Goal: Task Accomplishment & Management: Complete application form

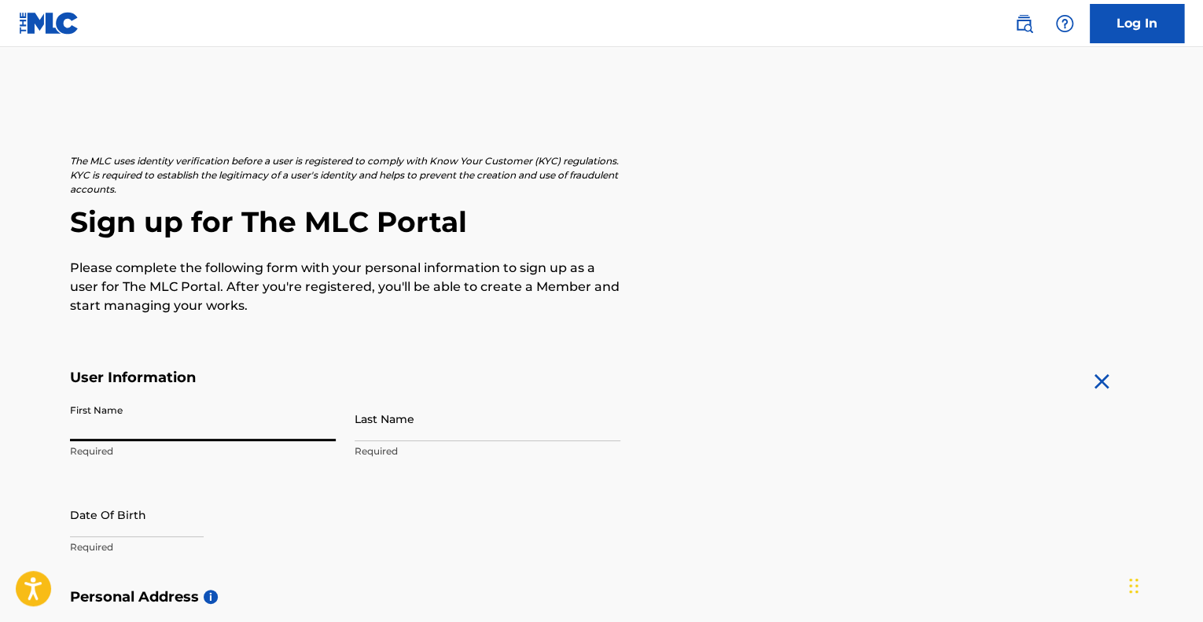
click at [204, 430] on input "First Name" at bounding box center [203, 418] width 266 height 45
type input "Colynn"
type input "Ohen"
type input "[STREET_ADDRESS]"
type input "[GEOGRAPHIC_DATA]"
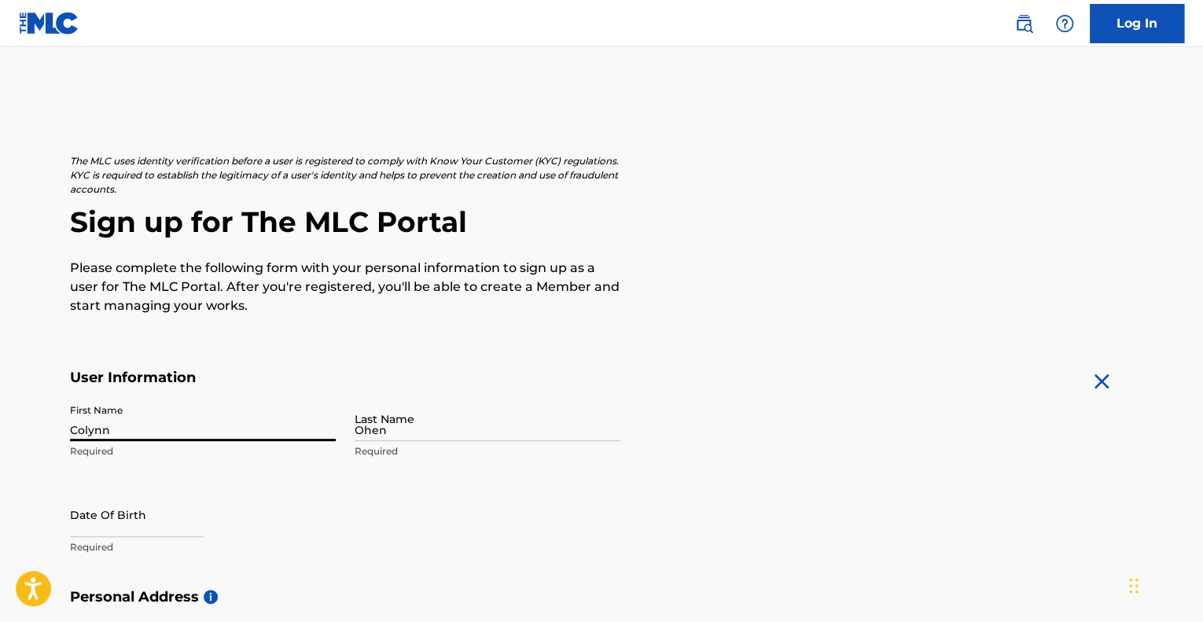
type input "[GEOGRAPHIC_DATA]"
type input "NJ"
type input "08867"
type input "1"
type input "908"
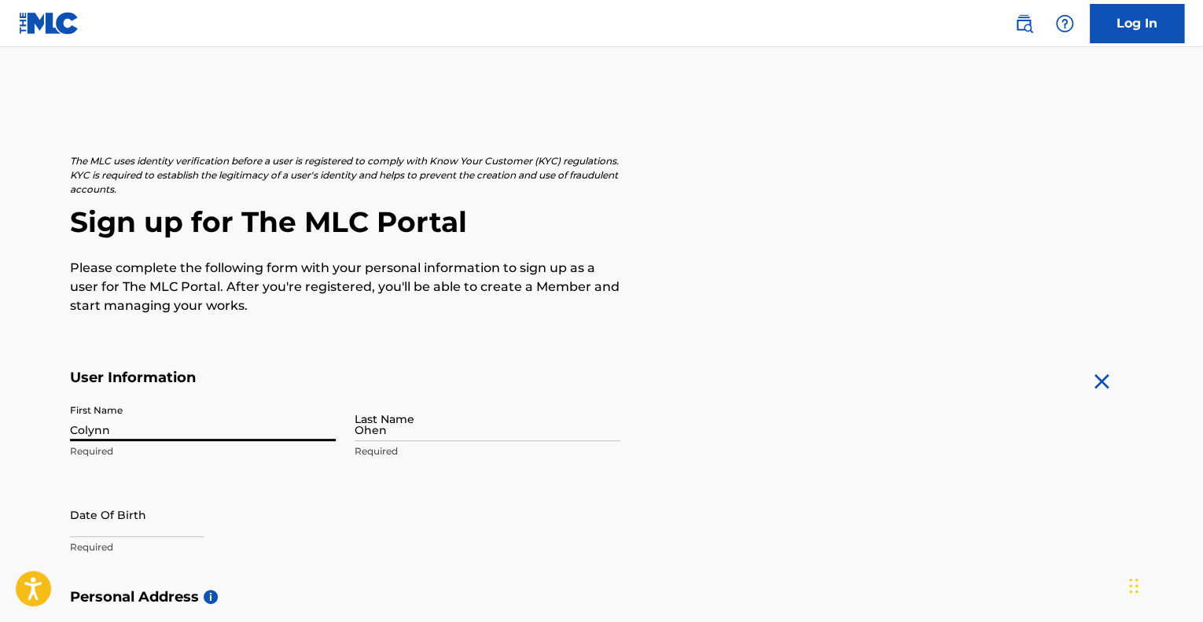
type input "7974076"
type input "[EMAIL_ADDRESS][DOMAIN_NAME]"
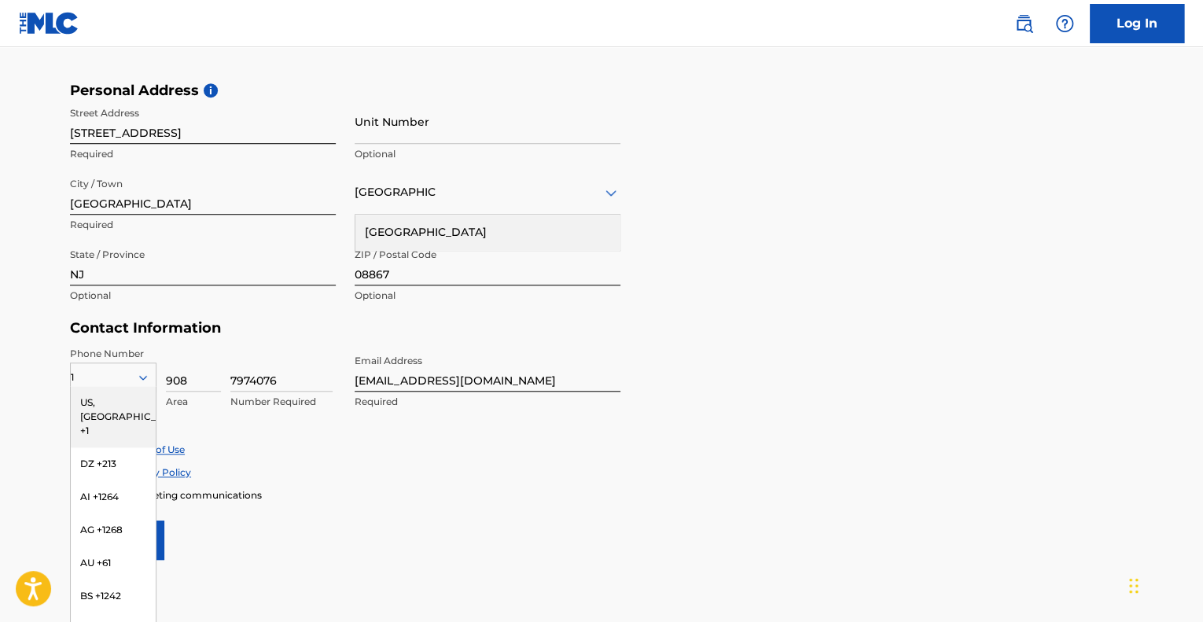
click at [959, 383] on form "User Information First Name Colynn Required Last Name Ohen Required Date Of Bir…" at bounding box center [601, 210] width 1063 height 697
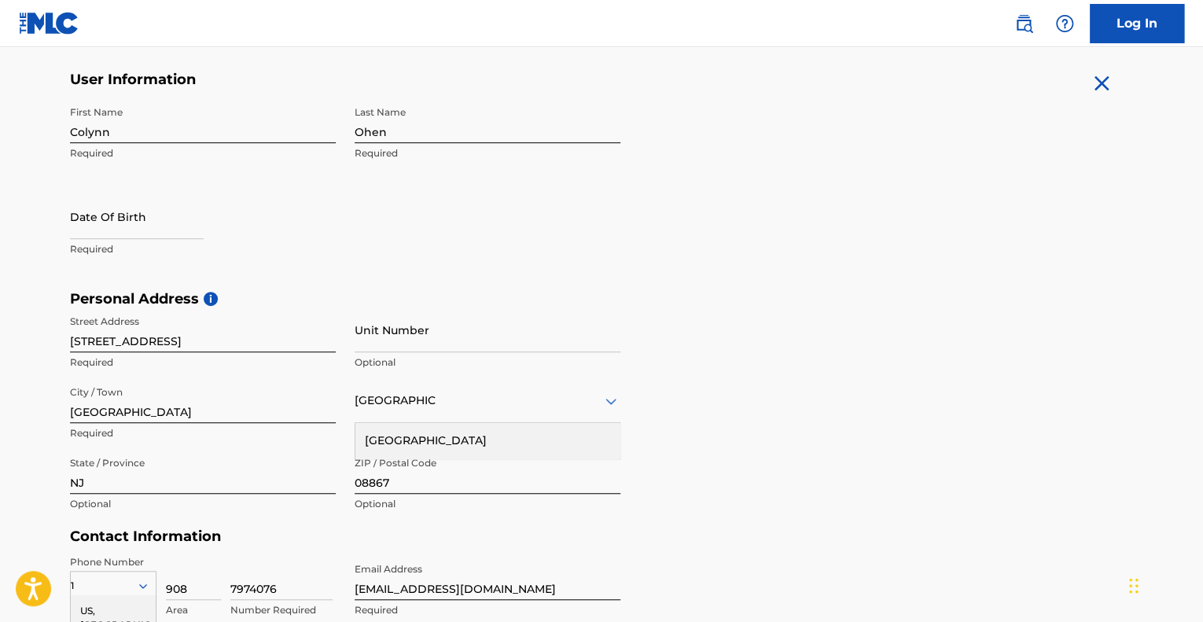
scroll to position [270, 0]
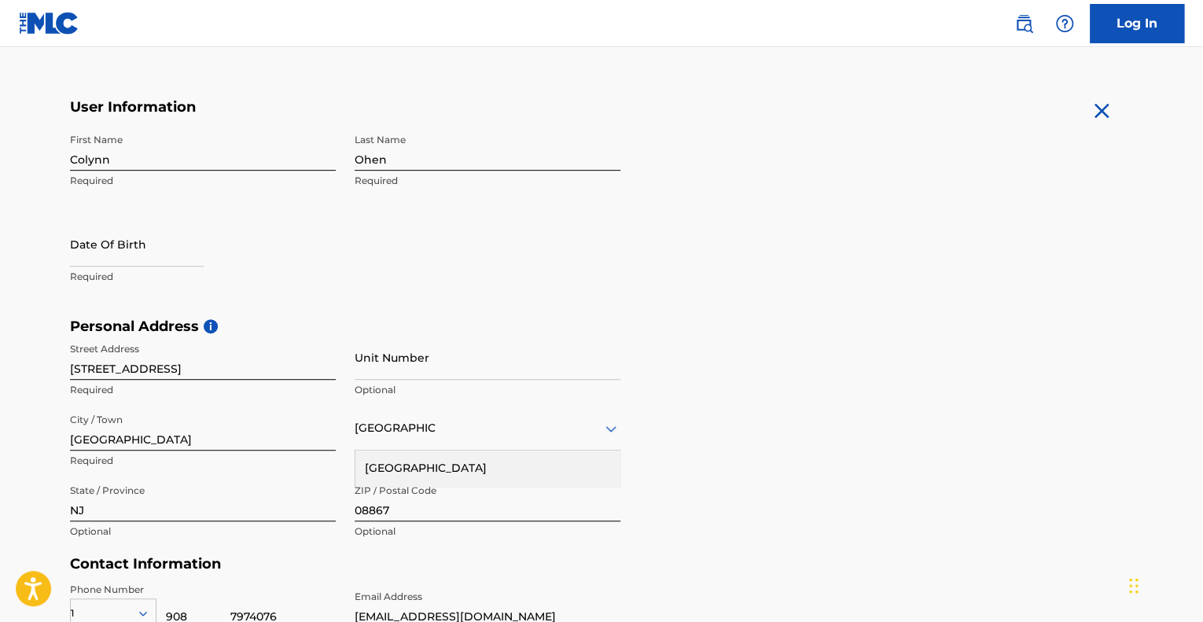
click at [101, 232] on div "First Name Colynn Required Last Name Ohen Required Date Of Birth Required" at bounding box center [345, 222] width 550 height 192
click at [117, 250] on input "text" at bounding box center [137, 244] width 134 height 45
select select "7"
select select "2025"
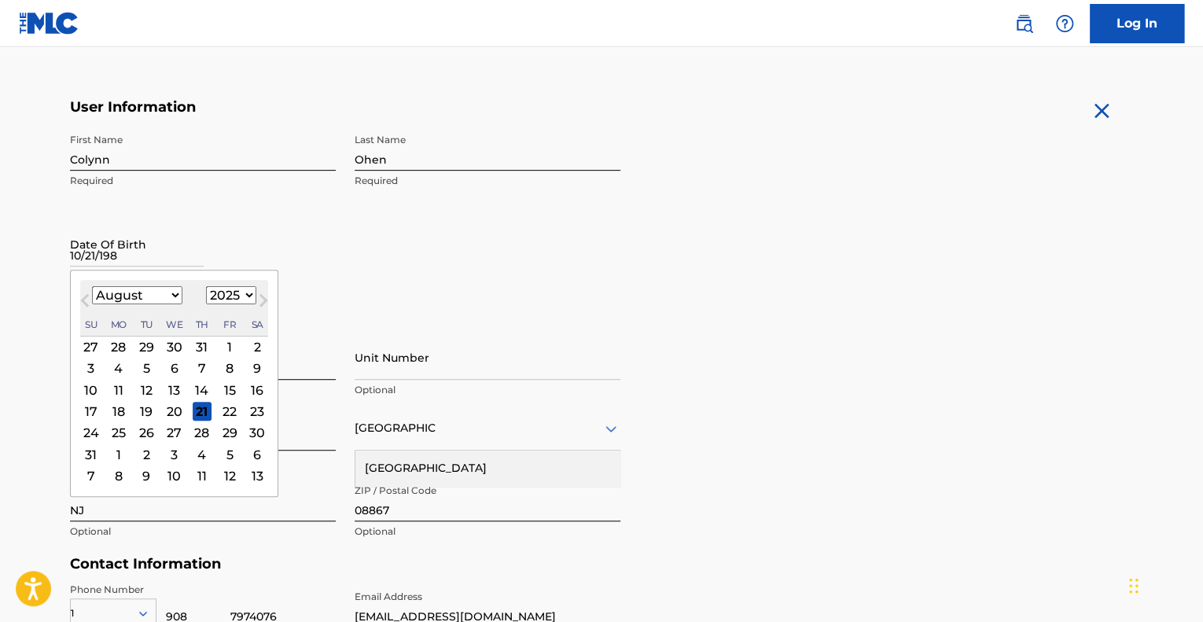
type input "10/21/1989"
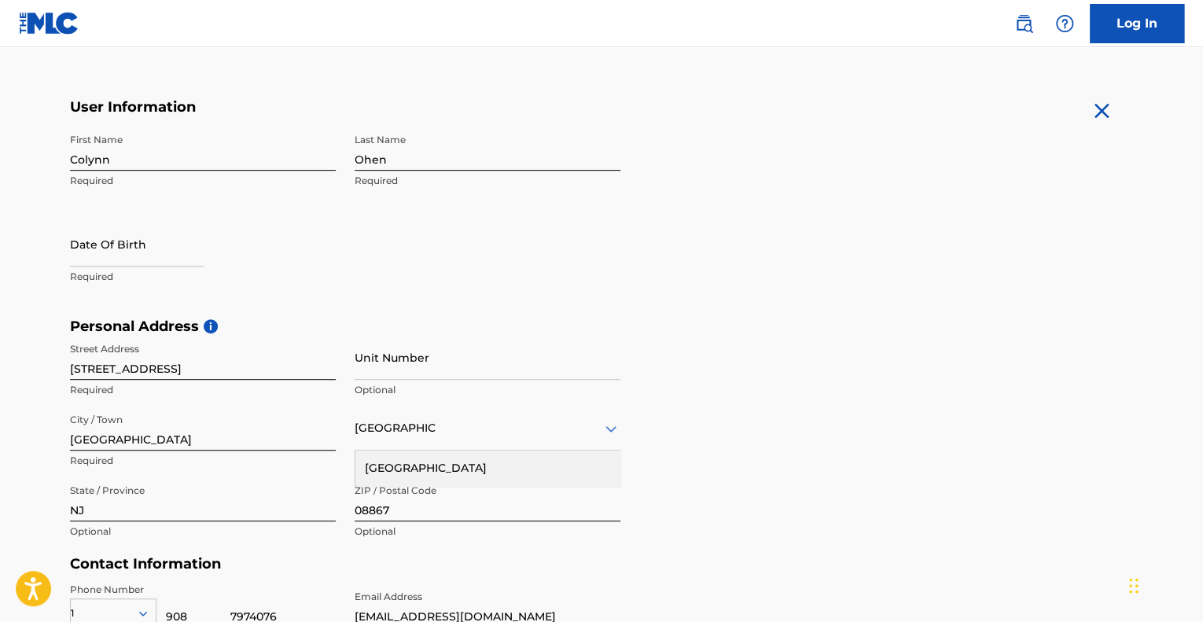
click at [556, 314] on div "First Name Colynn Required Last Name Ohen Required Date Of Birth Required" at bounding box center [345, 222] width 550 height 192
select select "7"
select select "2025"
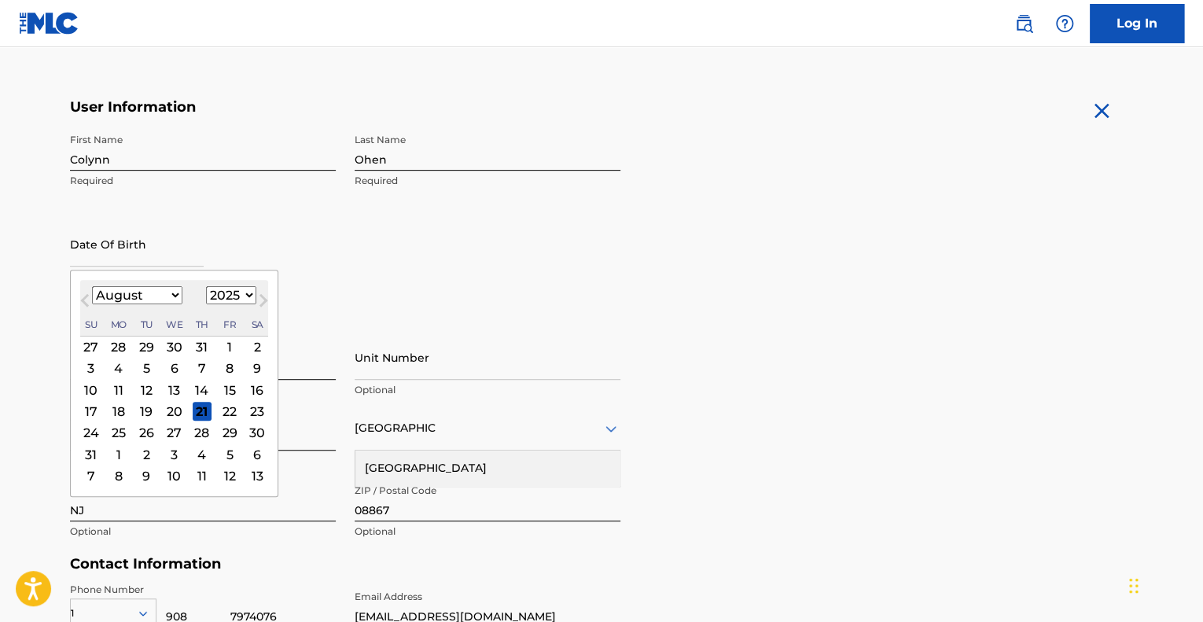
click at [125, 259] on input "text" at bounding box center [137, 244] width 134 height 45
click at [86, 297] on span "Previous Month" at bounding box center [86, 303] width 0 height 24
select select "6"
click at [223, 293] on select "1899 1900 1901 1902 1903 1904 1905 1906 1907 1908 1909 1910 1911 1912 1913 1914…" at bounding box center [231, 295] width 50 height 18
select select "1989"
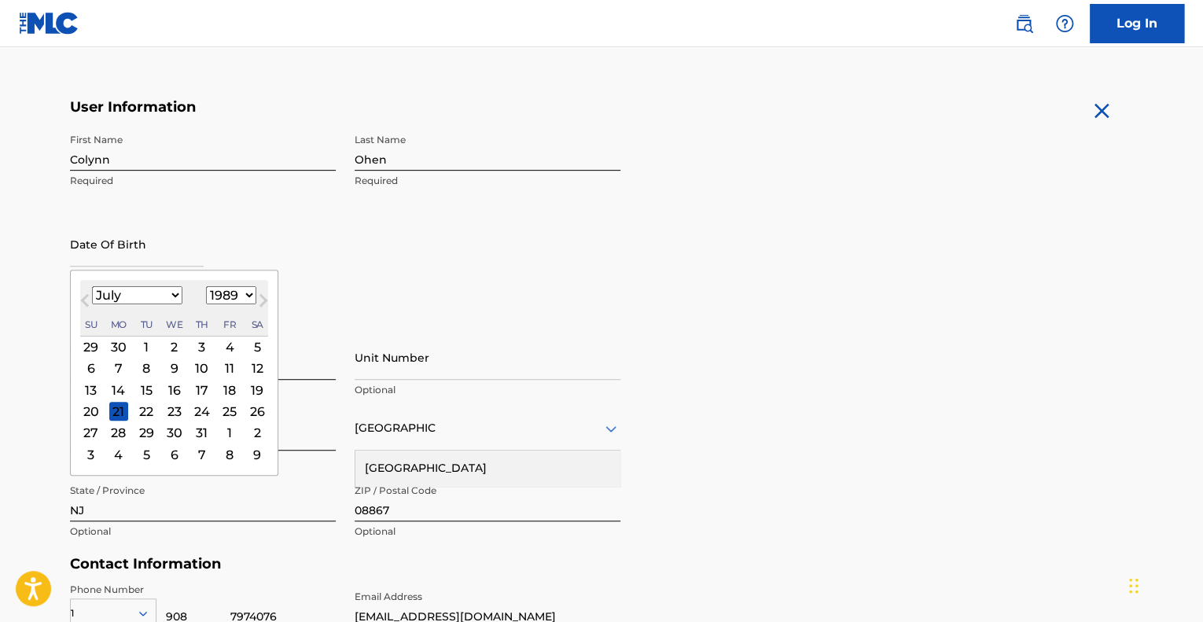
click at [206, 286] on select "1899 1900 1901 1902 1903 1904 1905 1906 1907 1908 1909 1910 1911 1912 1913 1914…" at bounding box center [231, 295] width 50 height 18
click at [146, 292] on select "January February March April May June July August September October November De…" at bounding box center [137, 295] width 90 height 18
select select "9"
click at [92, 286] on select "January February March April May June July August September October November De…" at bounding box center [137, 295] width 90 height 18
click at [253, 386] on div "21" at bounding box center [257, 390] width 19 height 19
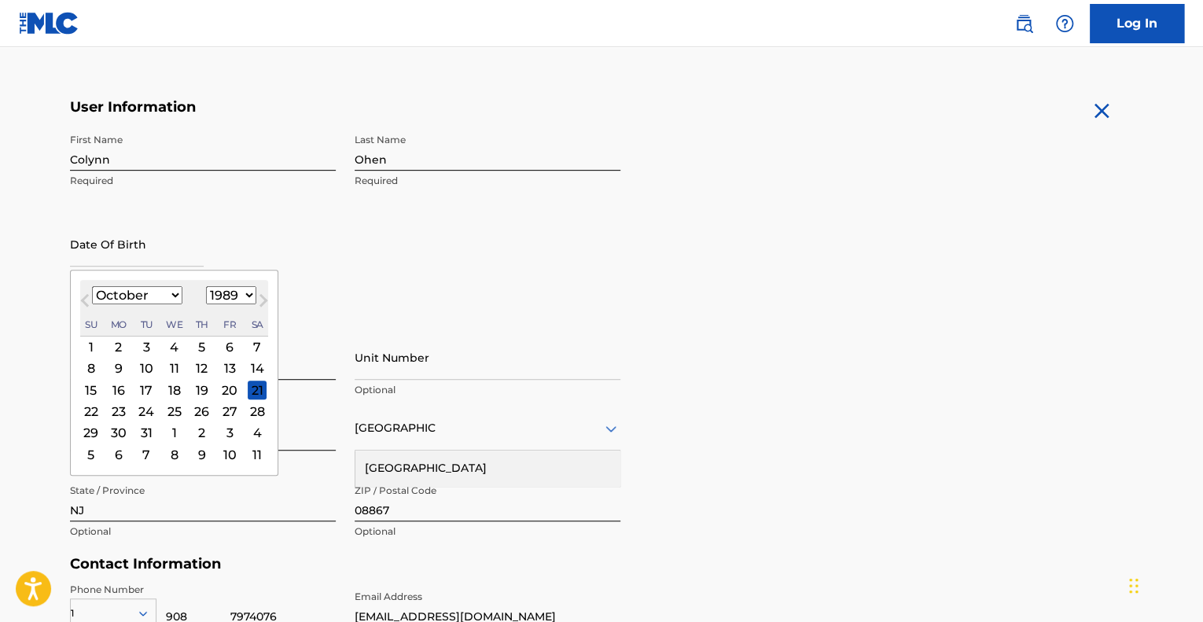
type input "October 21 1989"
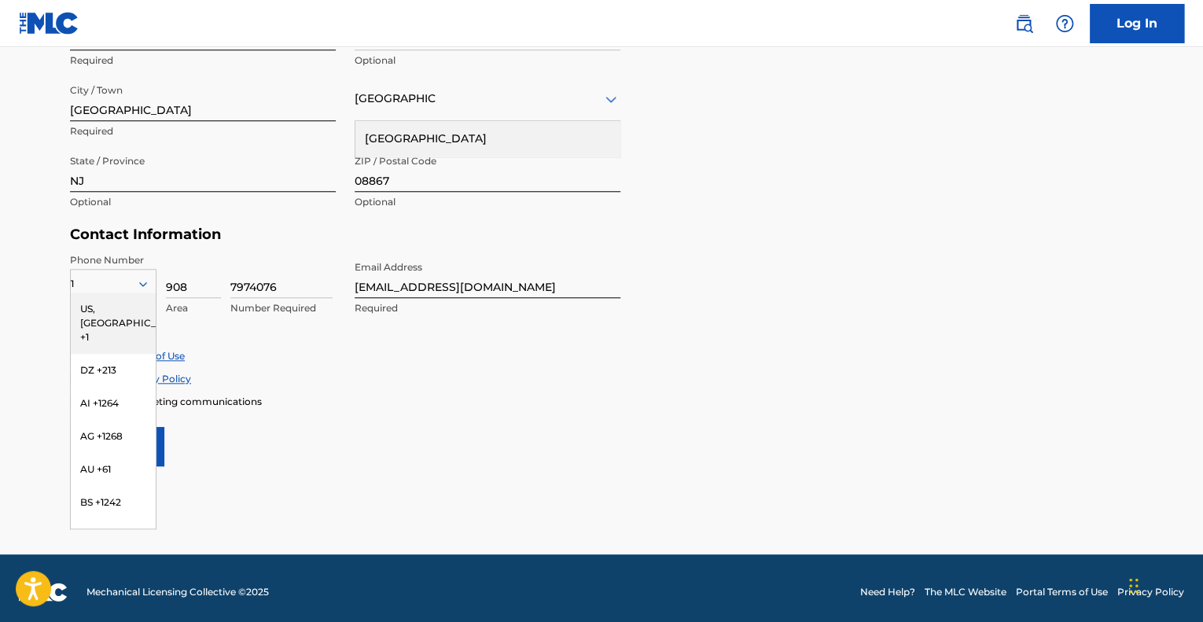
scroll to position [607, 0]
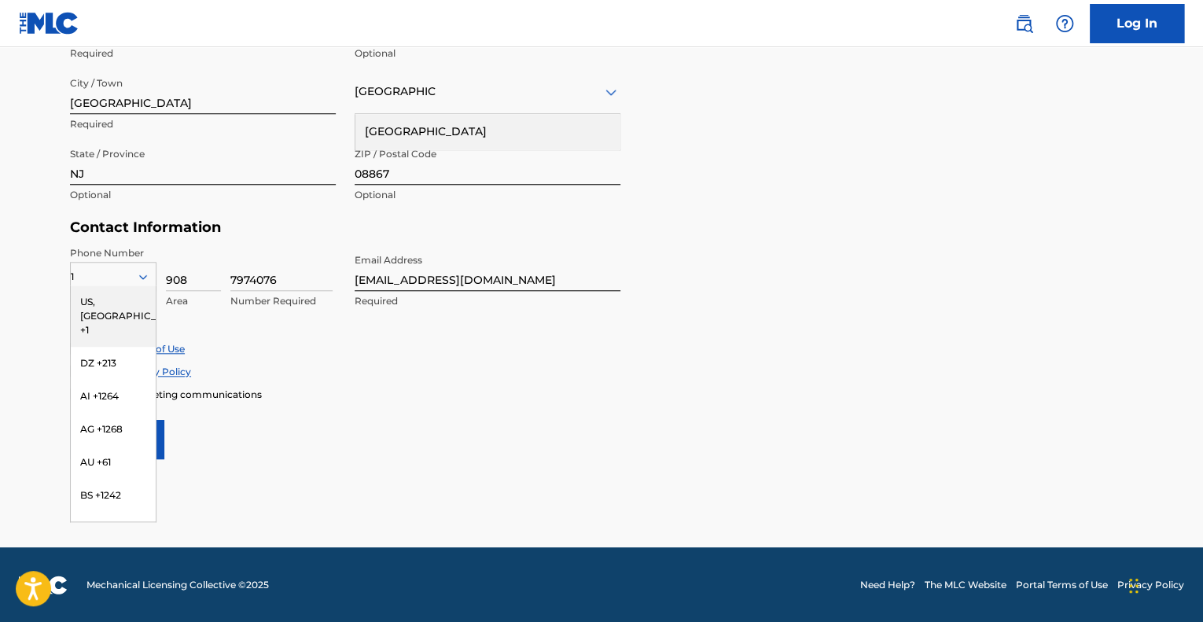
click at [1005, 342] on div "Accept Terms of Use" at bounding box center [601, 348] width 1063 height 13
click at [101, 306] on div "US, [GEOGRAPHIC_DATA] +1" at bounding box center [113, 315] width 85 height 61
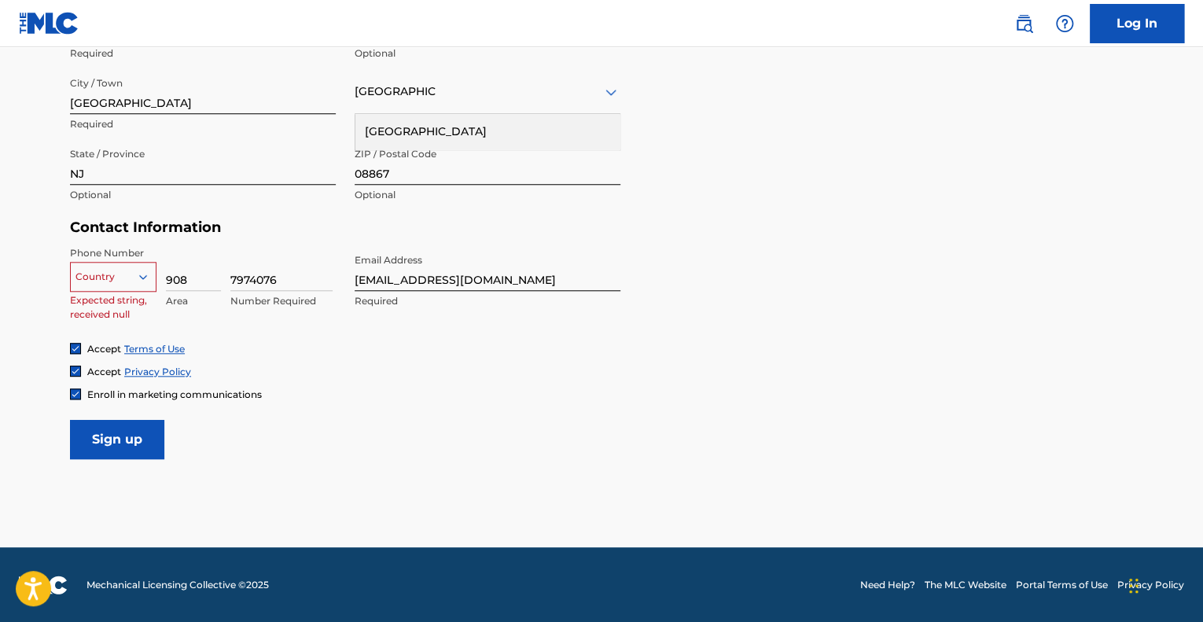
click at [136, 278] on icon at bounding box center [143, 277] width 14 height 14
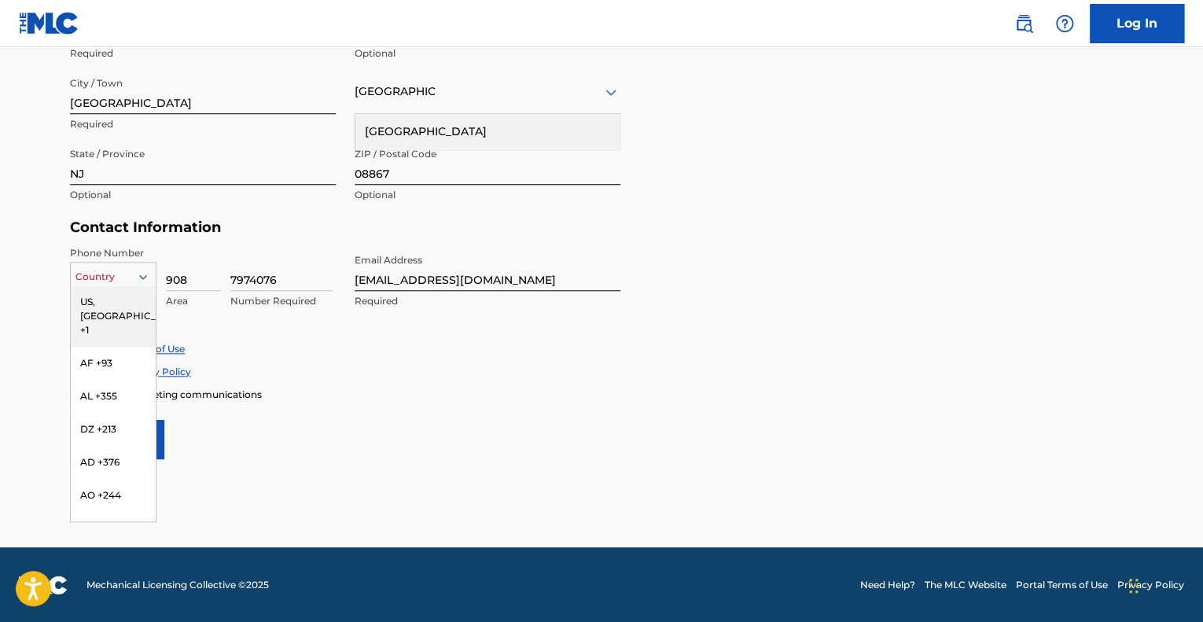
click at [120, 304] on div "US, [GEOGRAPHIC_DATA] +1" at bounding box center [113, 315] width 85 height 61
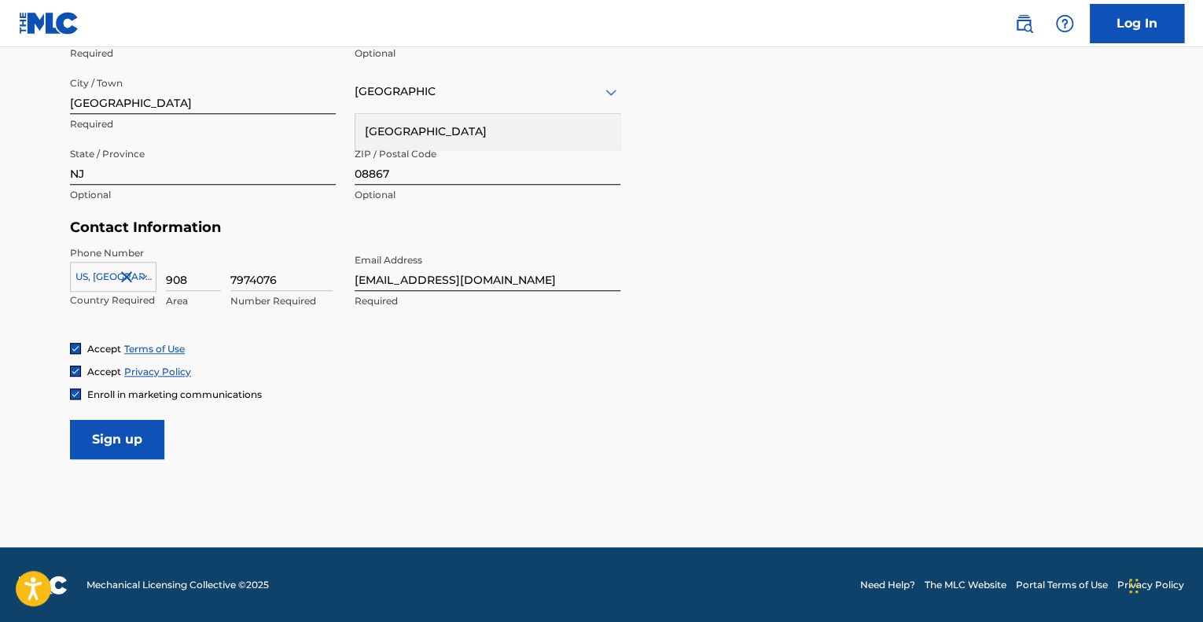
click at [116, 439] on input "Sign up" at bounding box center [117, 439] width 94 height 39
click at [458, 100] on div at bounding box center [488, 92] width 266 height 20
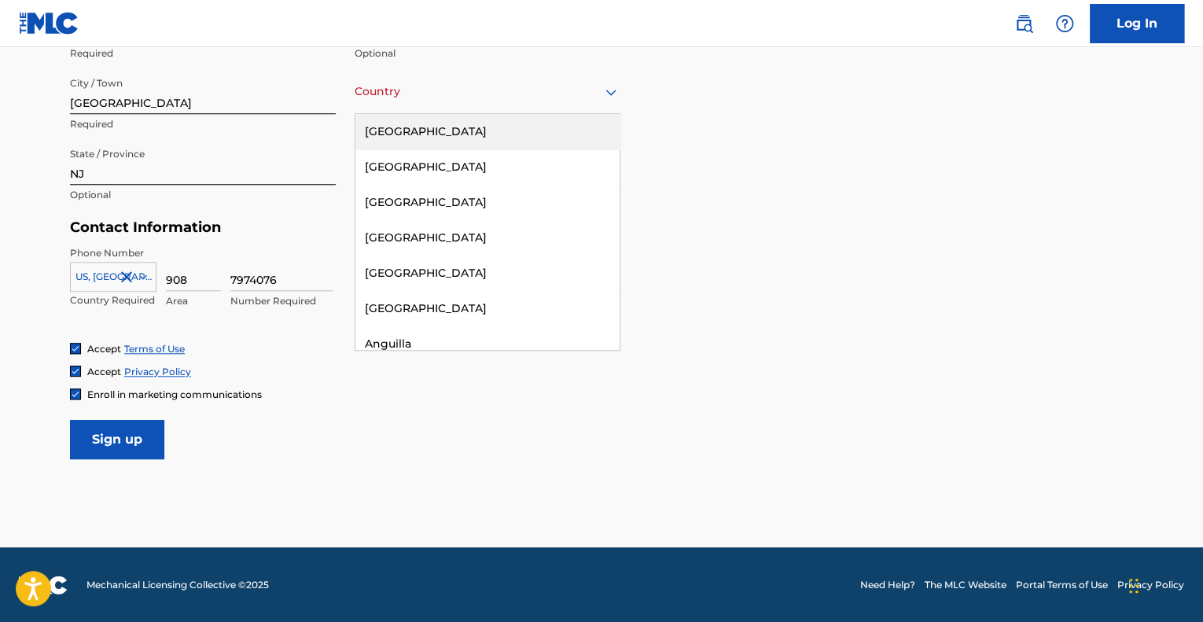
click at [451, 138] on div "[GEOGRAPHIC_DATA]" at bounding box center [487, 131] width 264 height 35
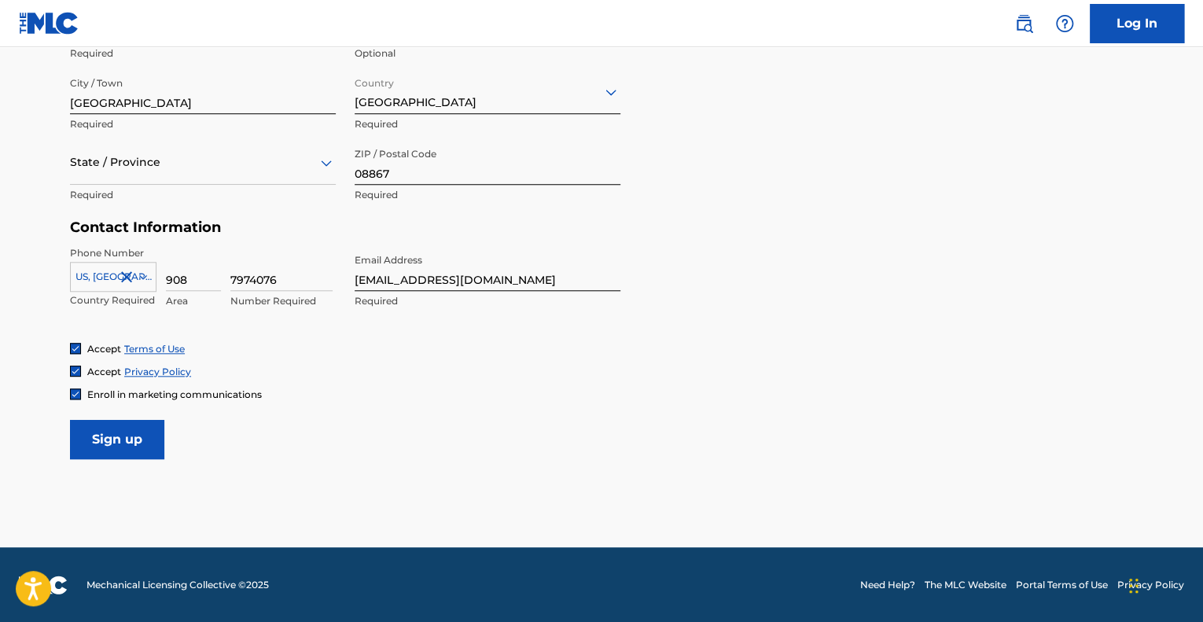
click at [74, 392] on img at bounding box center [75, 393] width 9 height 9
click at [131, 447] on input "Sign up" at bounding box center [117, 439] width 94 height 39
click at [221, 172] on div "State / Province" at bounding box center [203, 162] width 266 height 45
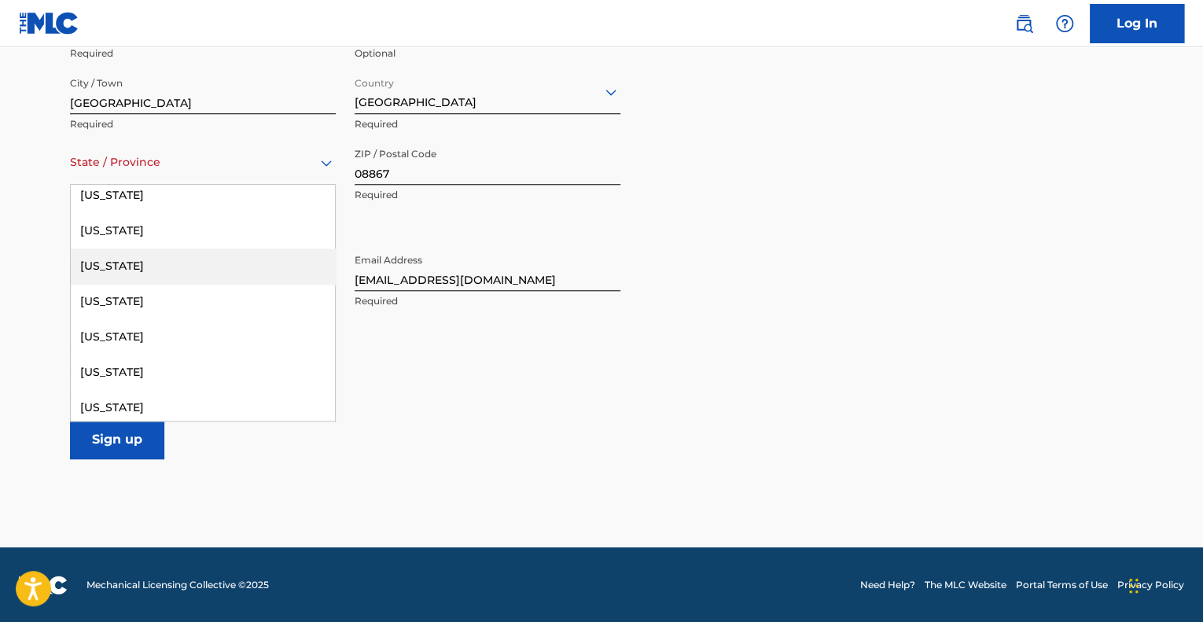
scroll to position [1101, 0]
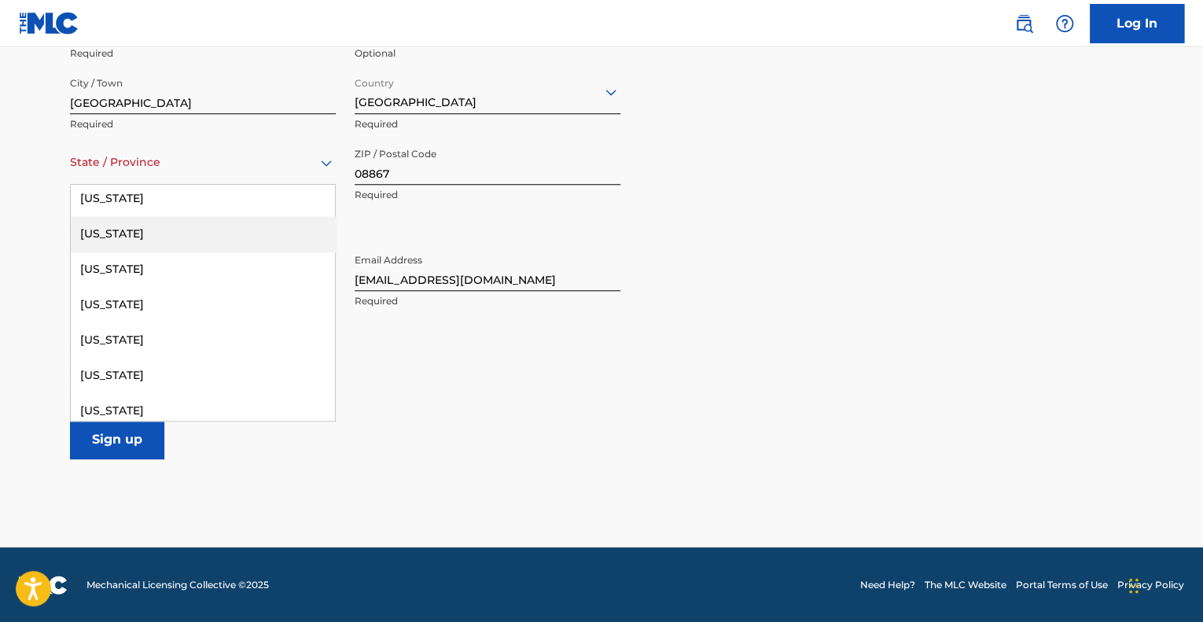
click at [179, 229] on div "[US_STATE]" at bounding box center [203, 233] width 264 height 35
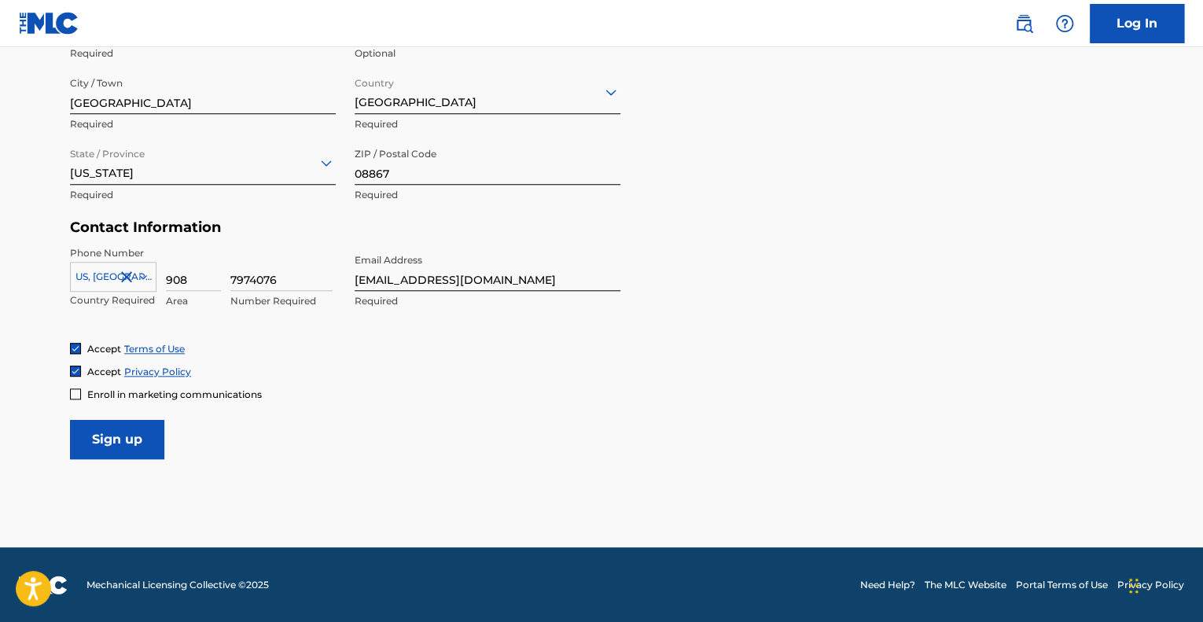
click at [153, 432] on input "Sign up" at bounding box center [117, 439] width 94 height 39
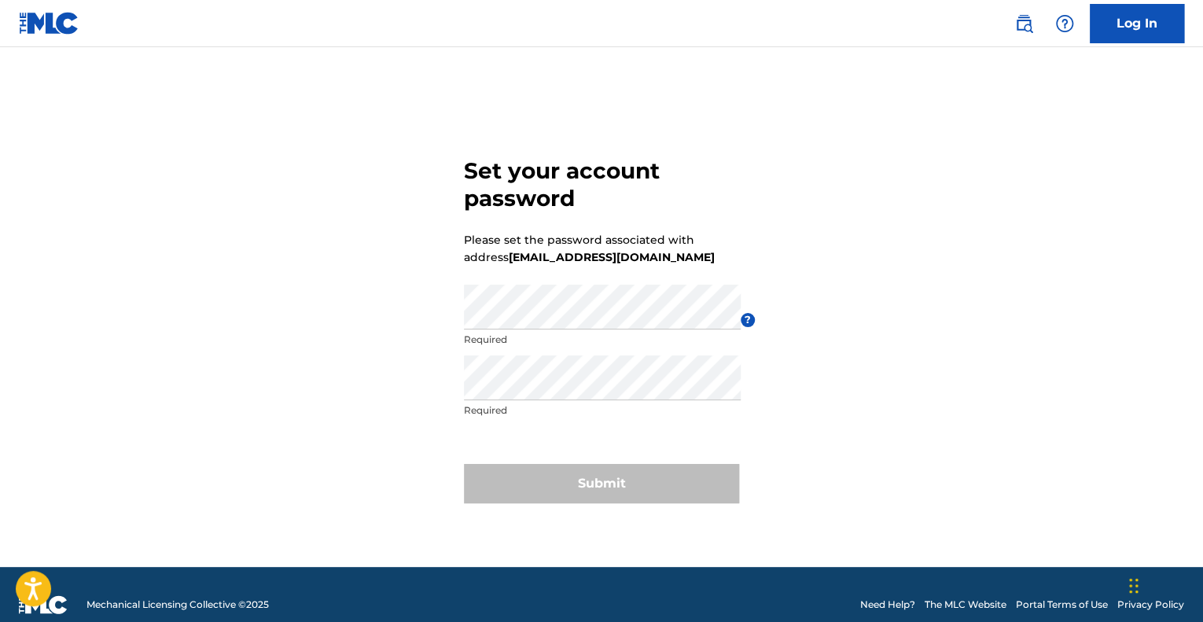
click at [915, 195] on div "Set your account password Please set the password associated with address [EMAI…" at bounding box center [601, 326] width 1101 height 480
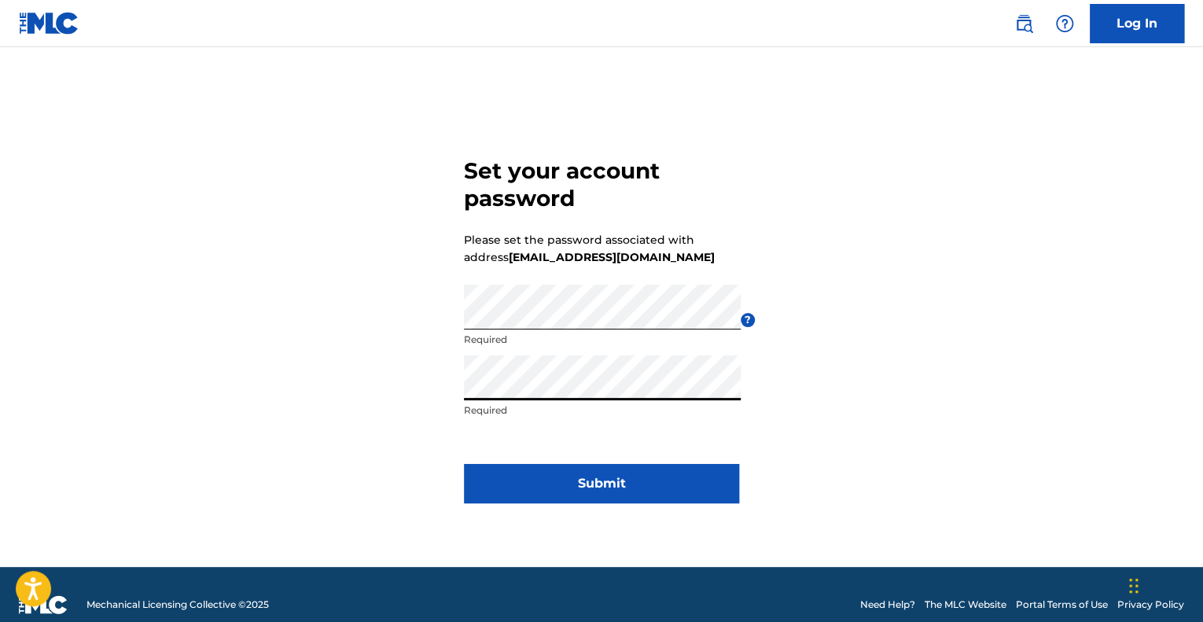
click at [638, 471] on button "Submit" at bounding box center [601, 483] width 275 height 39
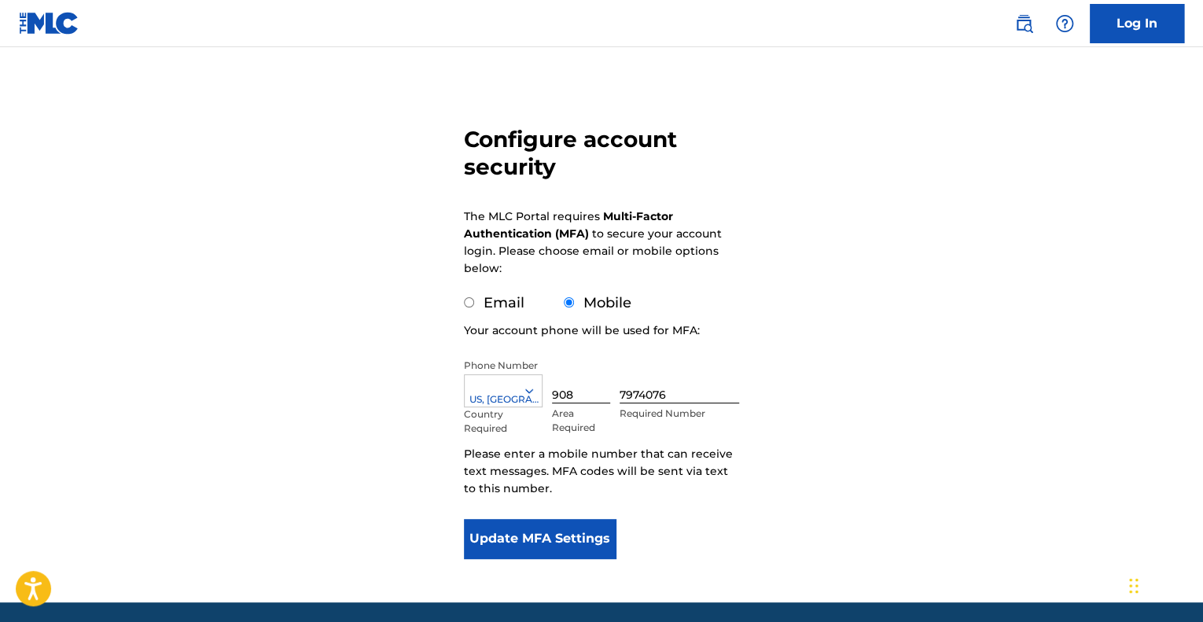
scroll to position [134, 0]
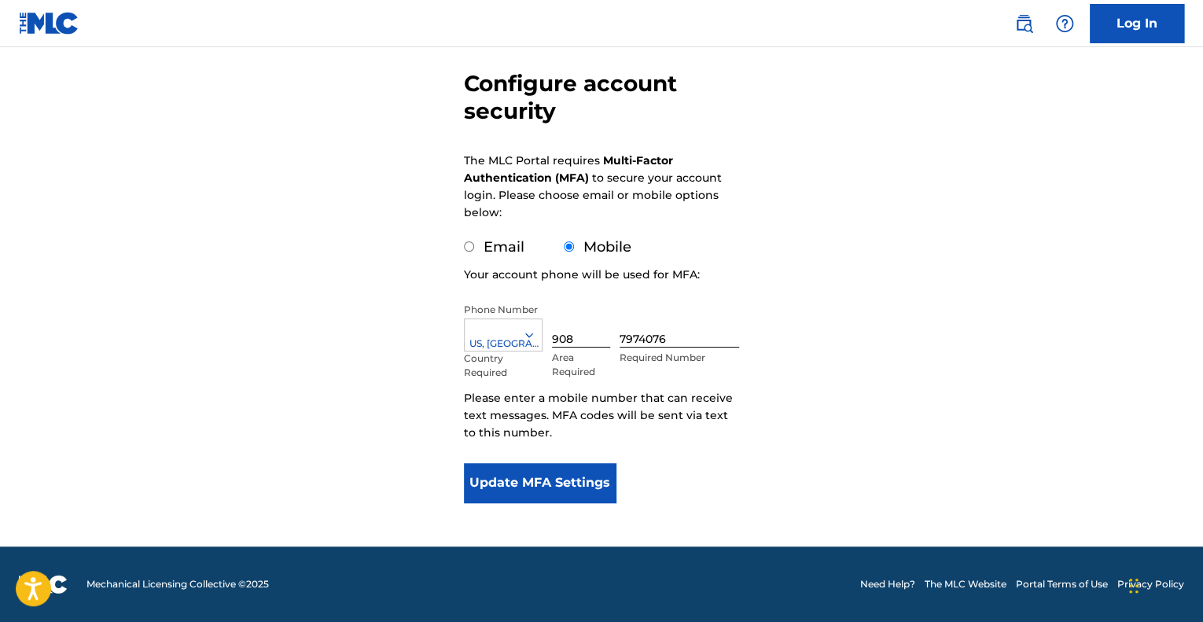
click at [557, 488] on button "Update MFA Settings" at bounding box center [540, 482] width 152 height 39
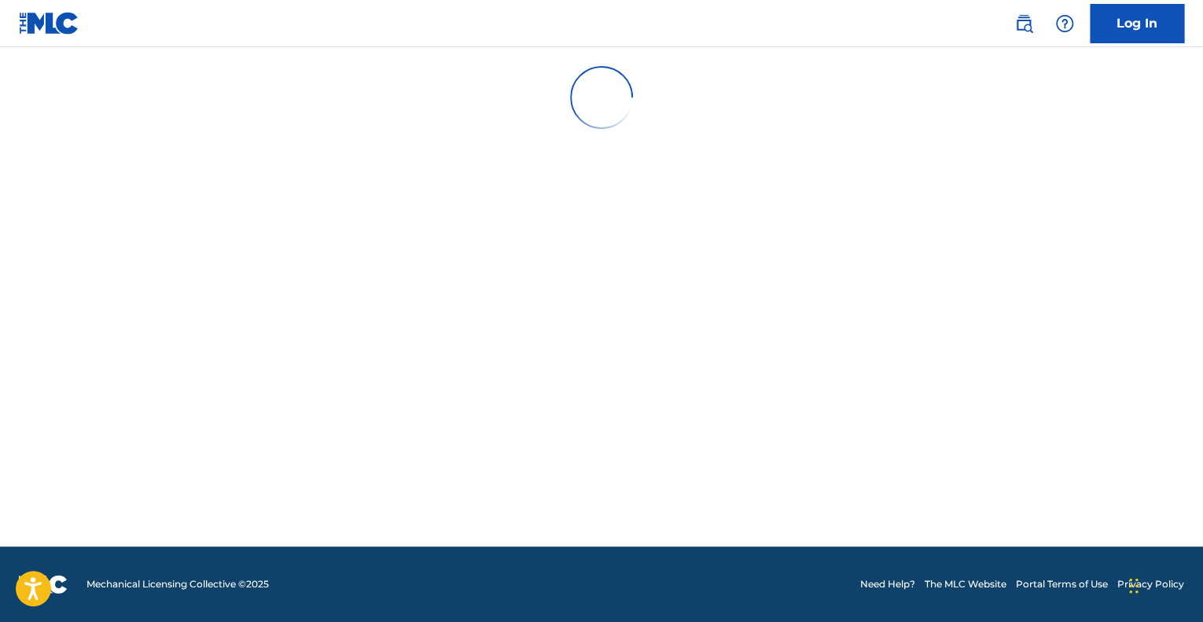
scroll to position [0, 0]
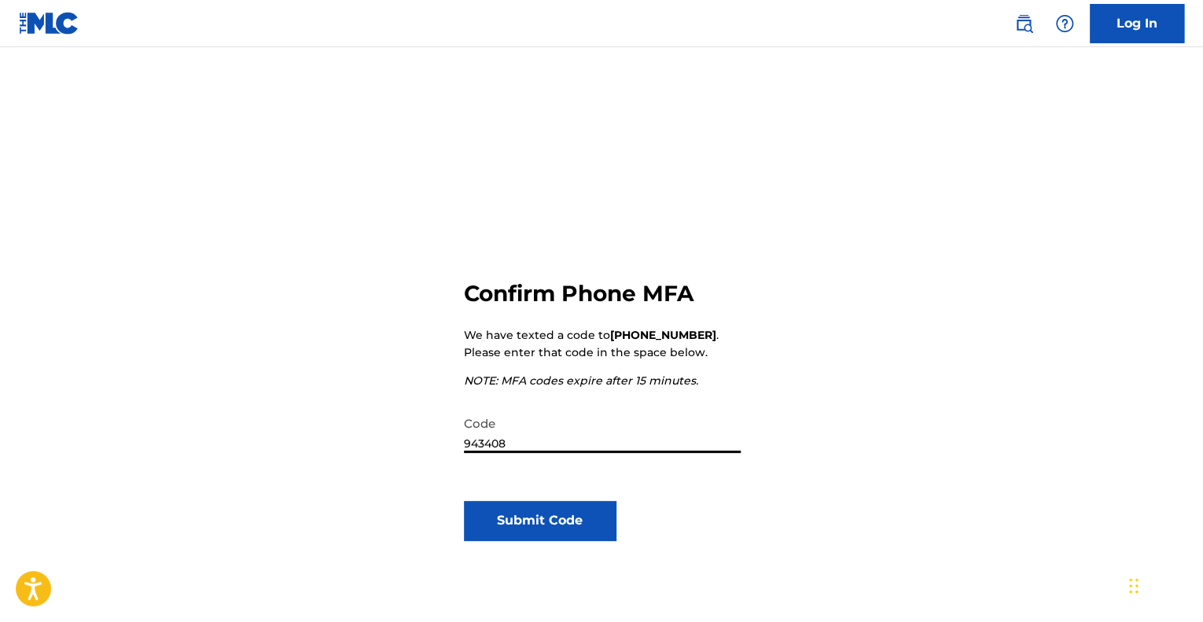
type input "943408"
click at [541, 526] on button "Submit Code" at bounding box center [540, 520] width 152 height 39
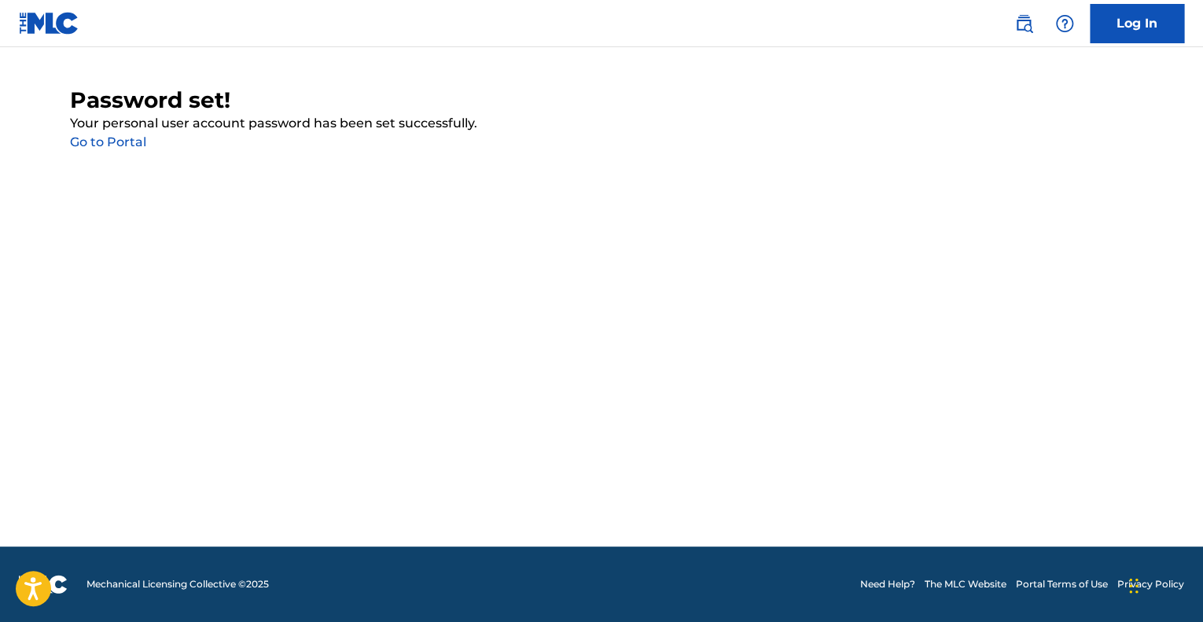
click at [107, 144] on link "Go to Portal" at bounding box center [108, 141] width 76 height 15
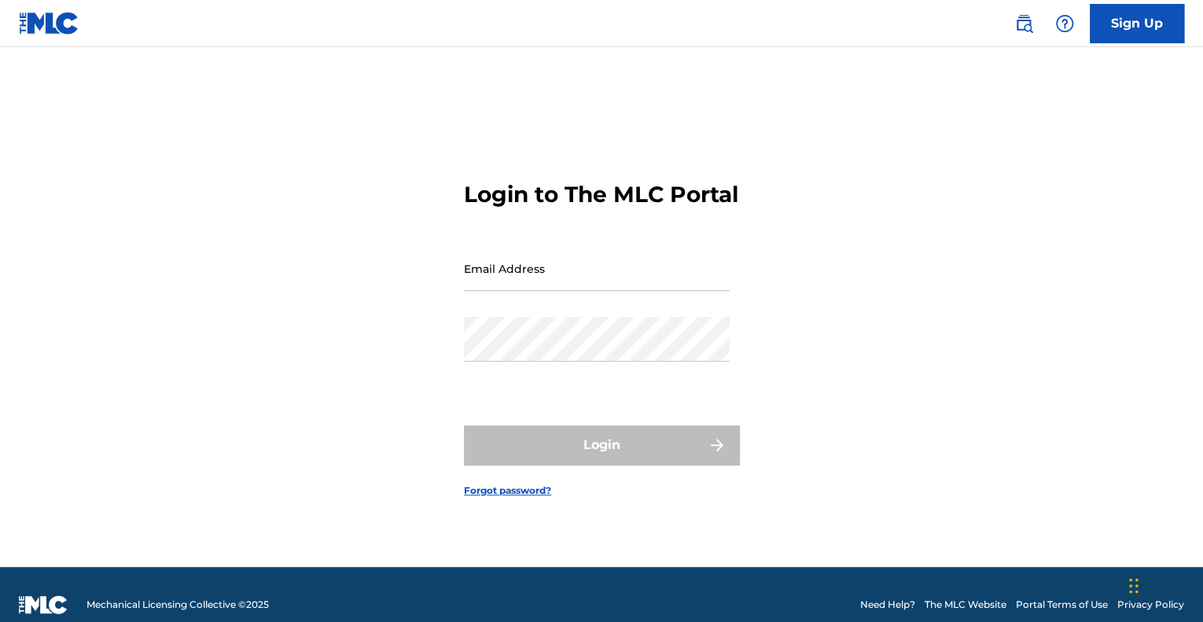
click at [635, 270] on input "Email Address" at bounding box center [597, 268] width 266 height 45
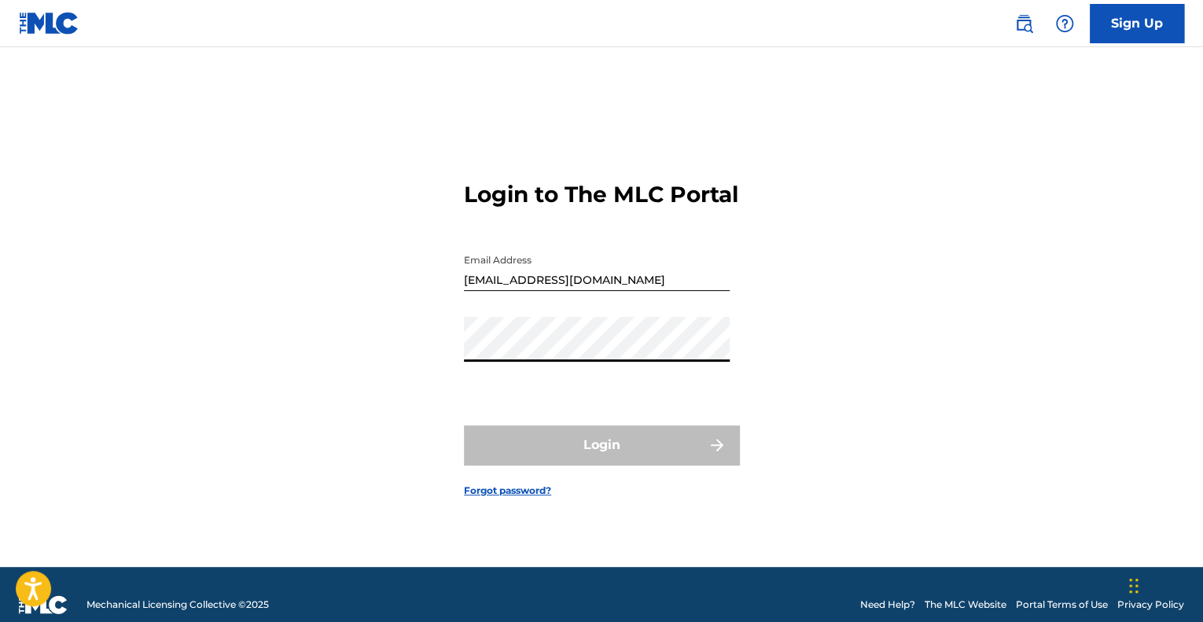
type input "[EMAIL_ADDRESS][DOMAIN_NAME]"
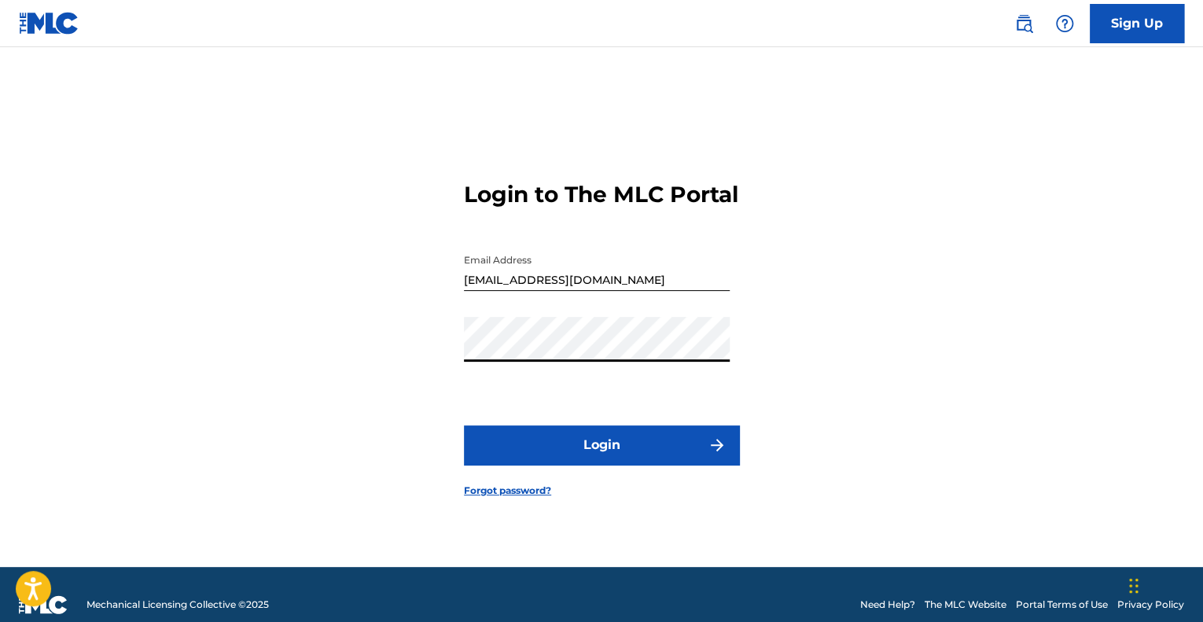
click at [594, 463] on button "Login" at bounding box center [601, 444] width 275 height 39
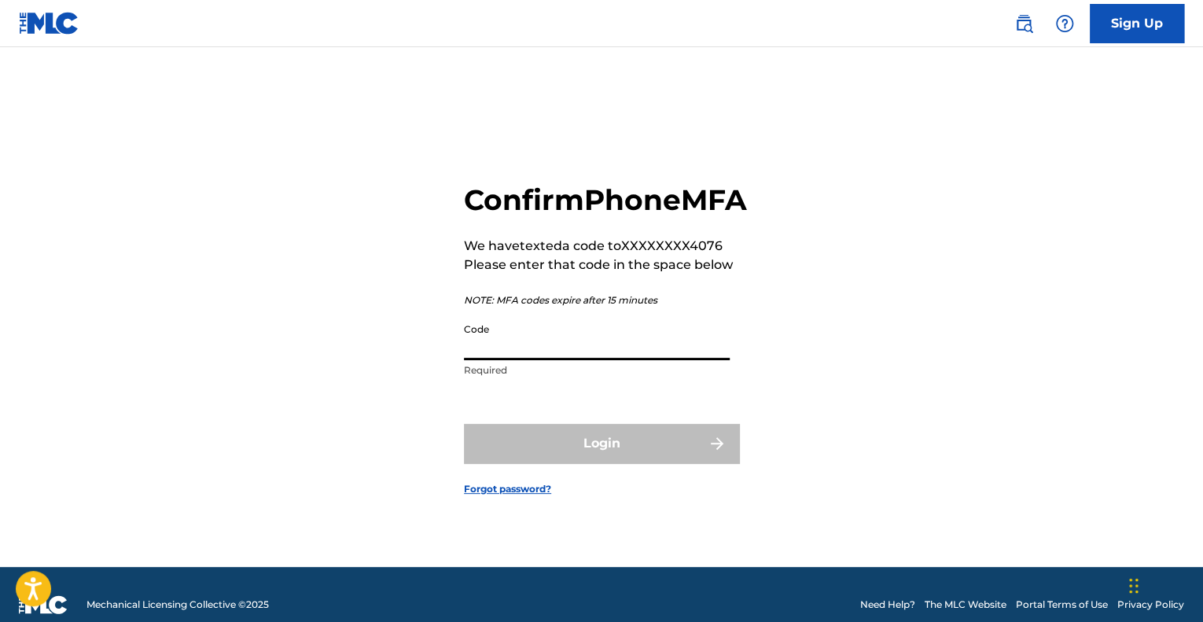
click at [672, 348] on input "Code" at bounding box center [597, 337] width 266 height 45
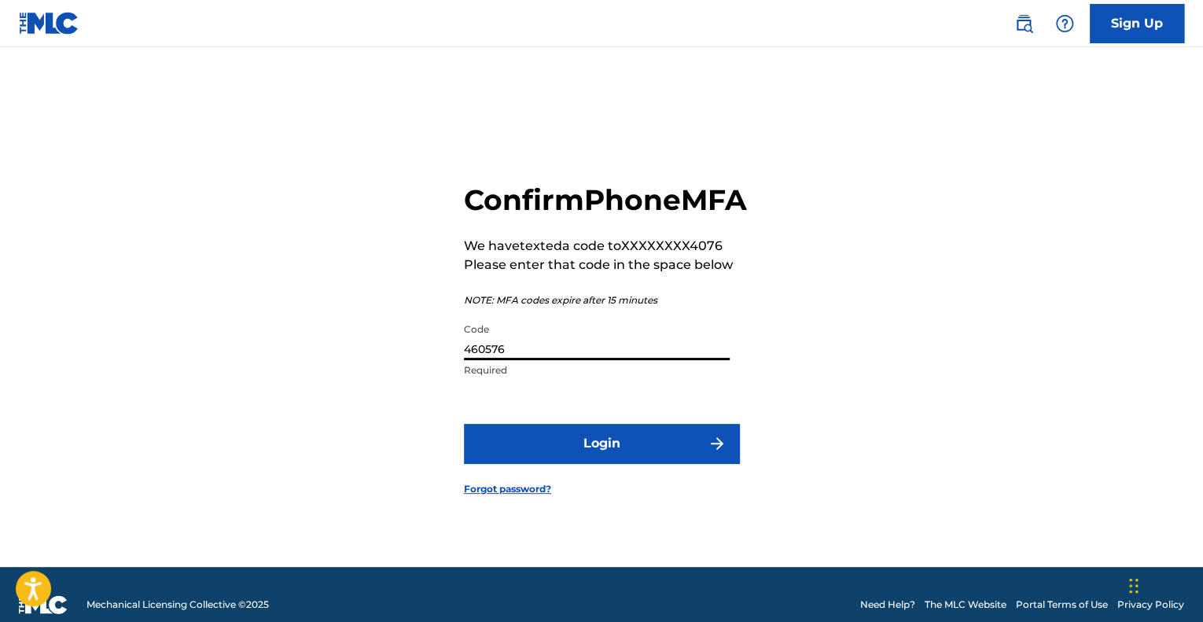
type input "460576"
click at [638, 463] on button "Login" at bounding box center [601, 443] width 275 height 39
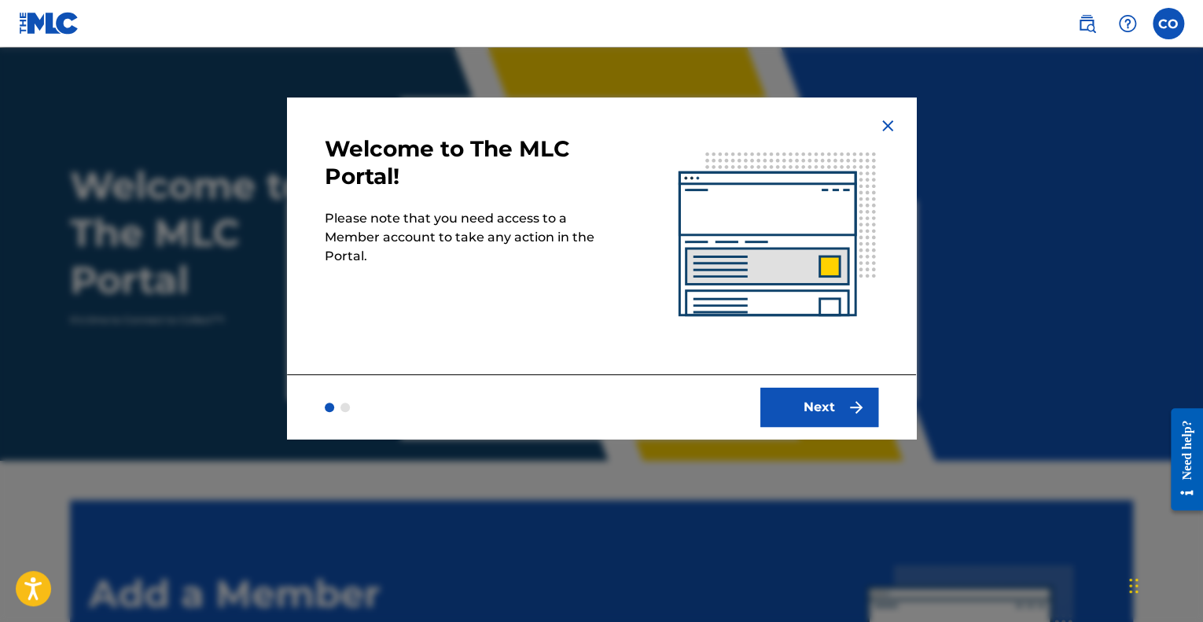
click at [843, 405] on button "Next" at bounding box center [819, 407] width 118 height 39
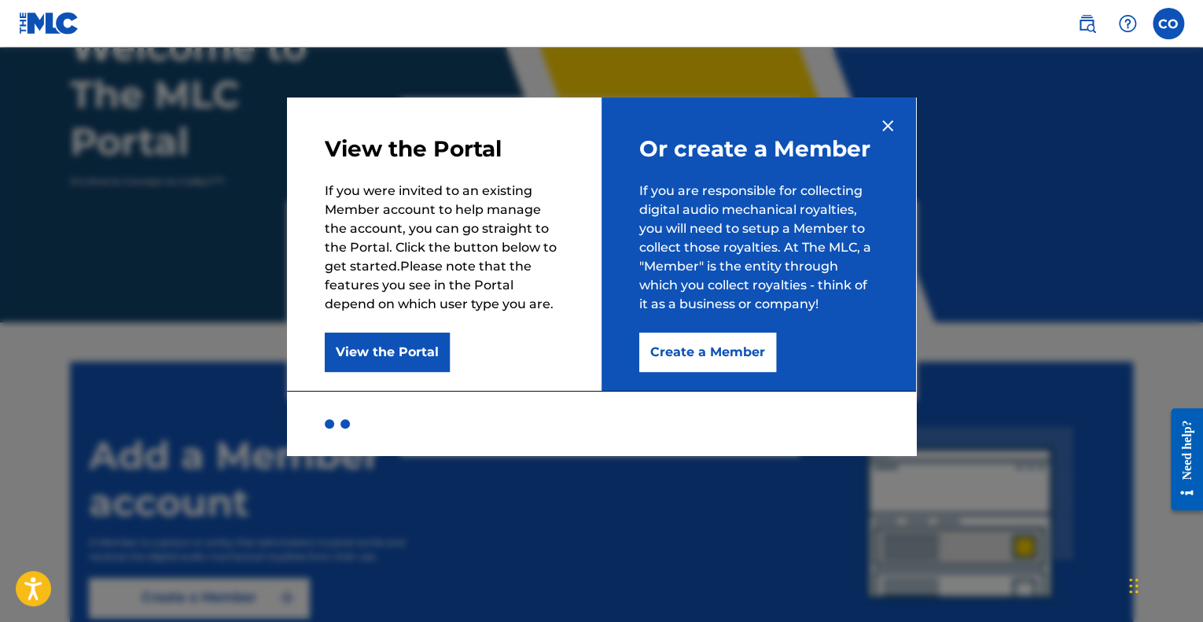
scroll to position [279, 0]
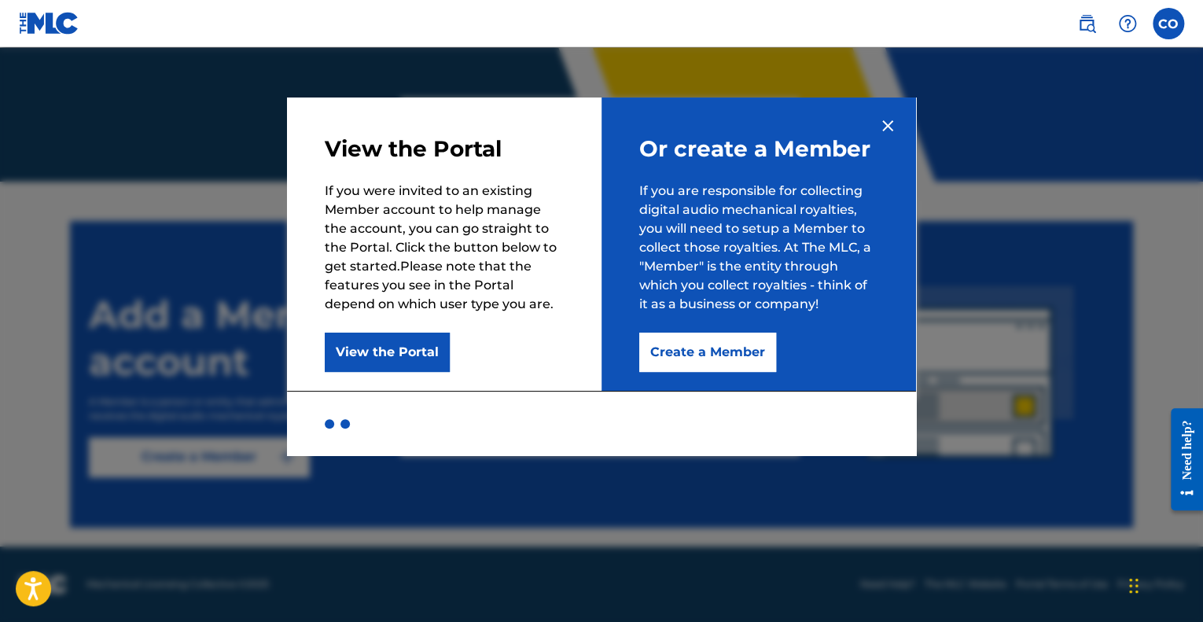
click at [403, 362] on button "View the Portal" at bounding box center [387, 352] width 125 height 39
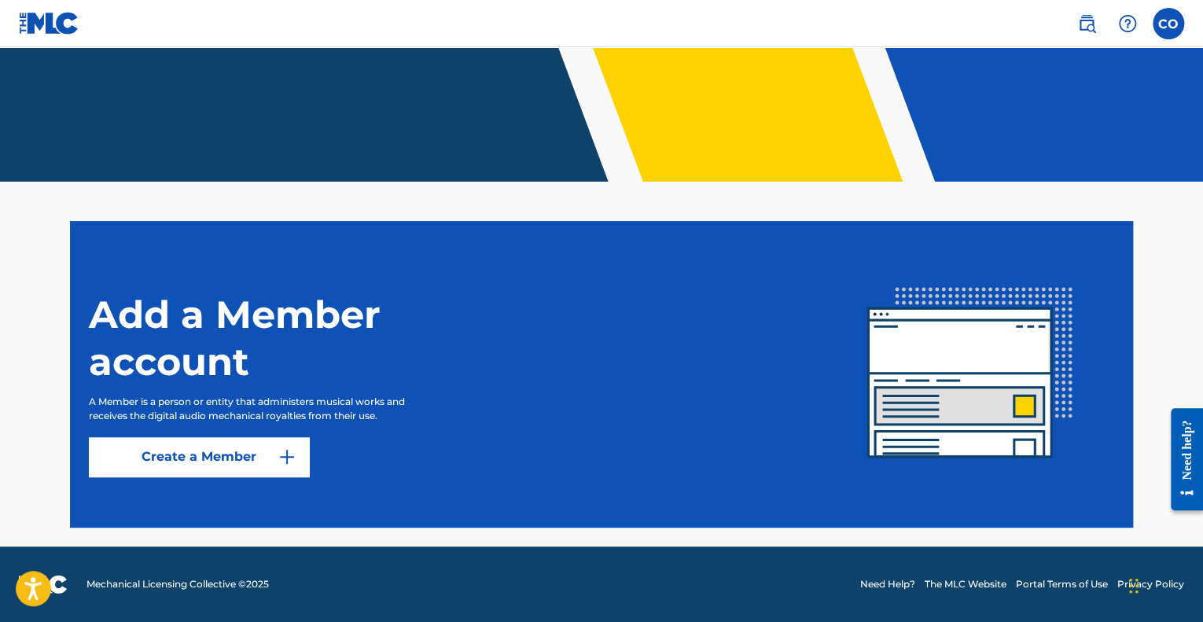
click at [208, 467] on link "Create a Member" at bounding box center [199, 456] width 220 height 39
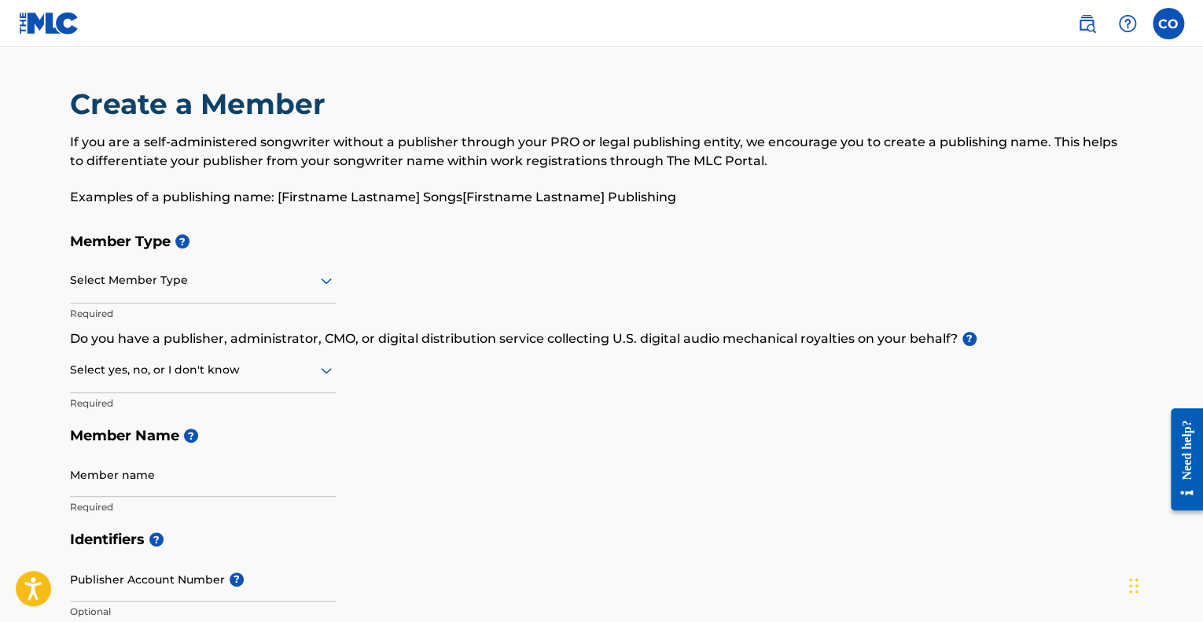
click at [126, 289] on div at bounding box center [203, 280] width 266 height 20
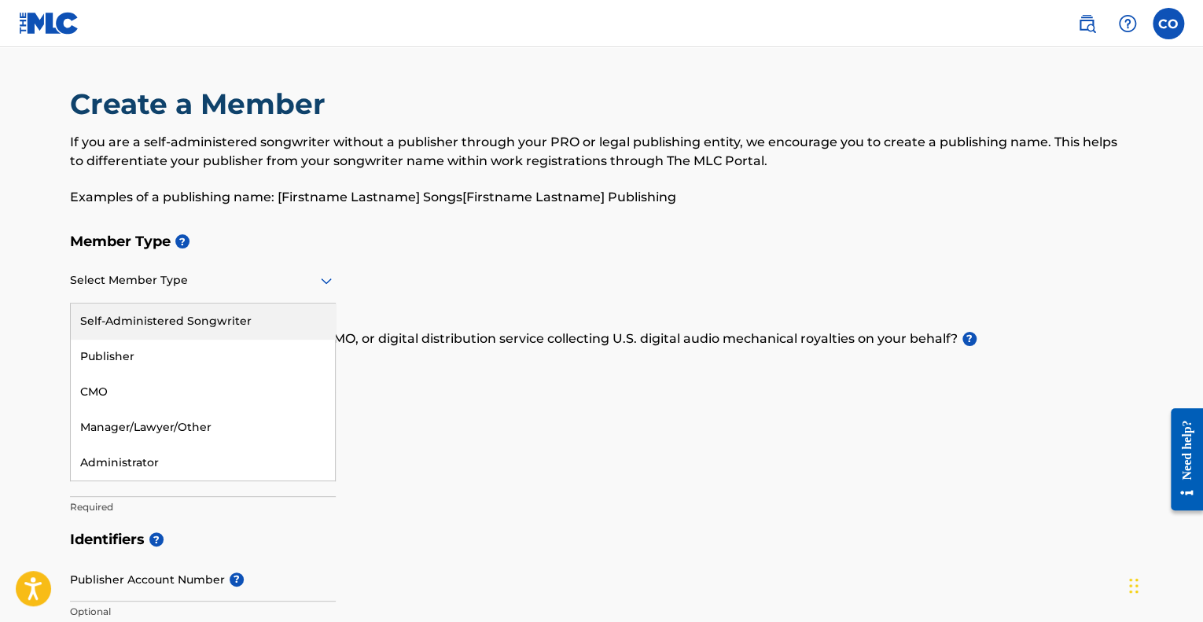
click at [184, 333] on div "Self-Administered Songwriter" at bounding box center [203, 321] width 264 height 35
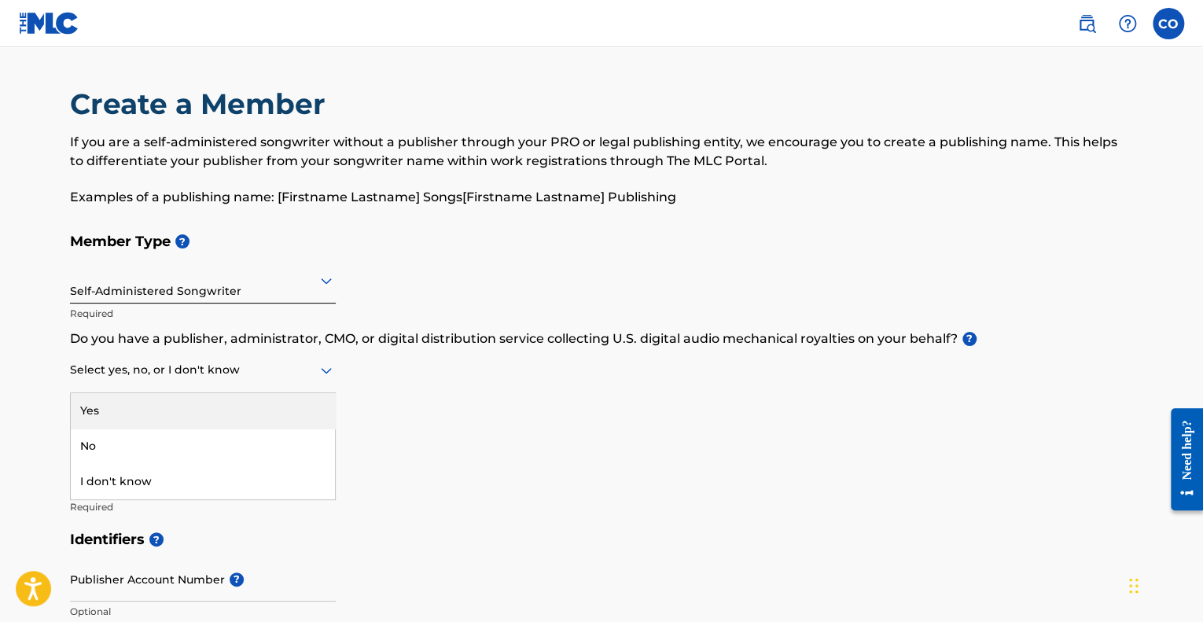
click at [175, 375] on div at bounding box center [203, 370] width 266 height 20
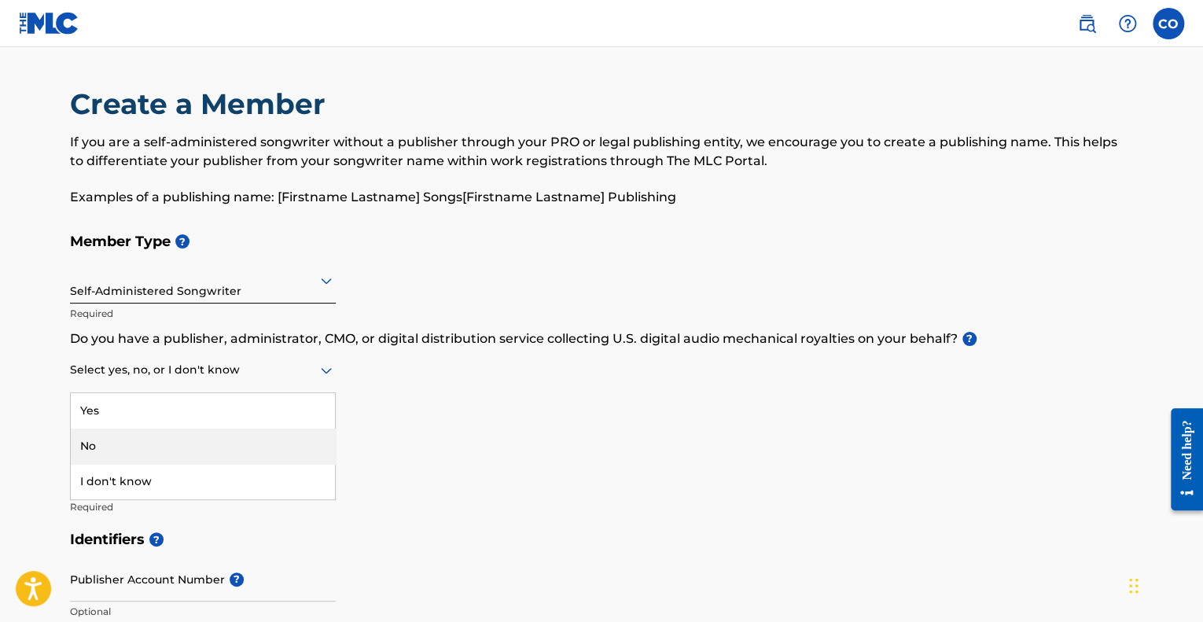
click at [119, 443] on div "No" at bounding box center [203, 446] width 264 height 35
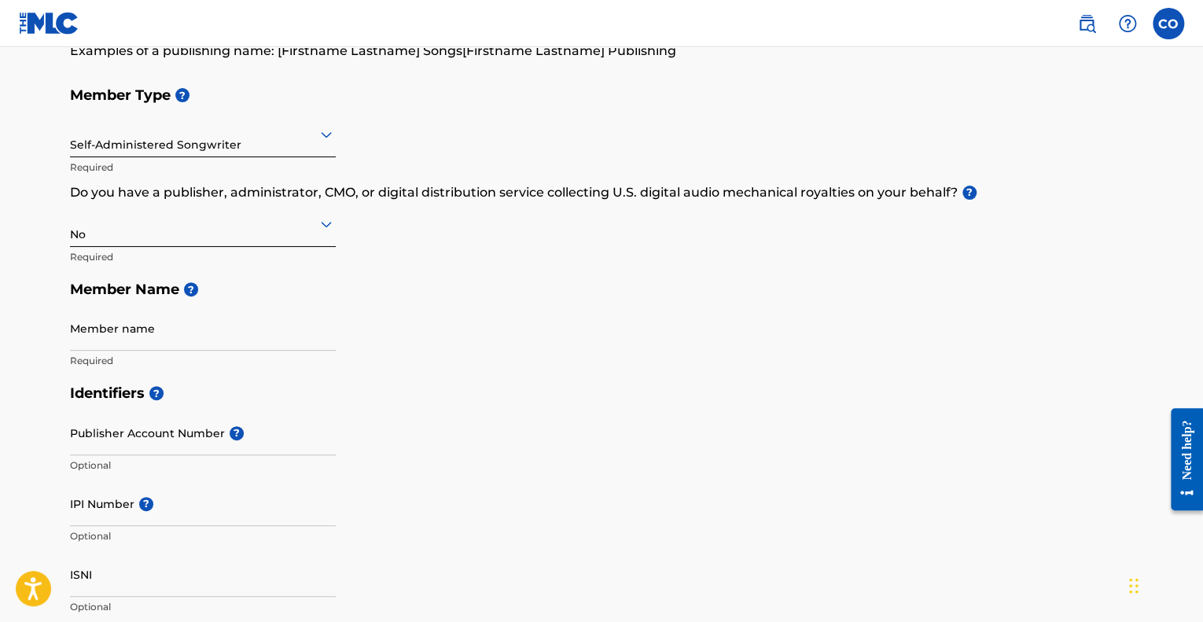
scroll to position [157, 0]
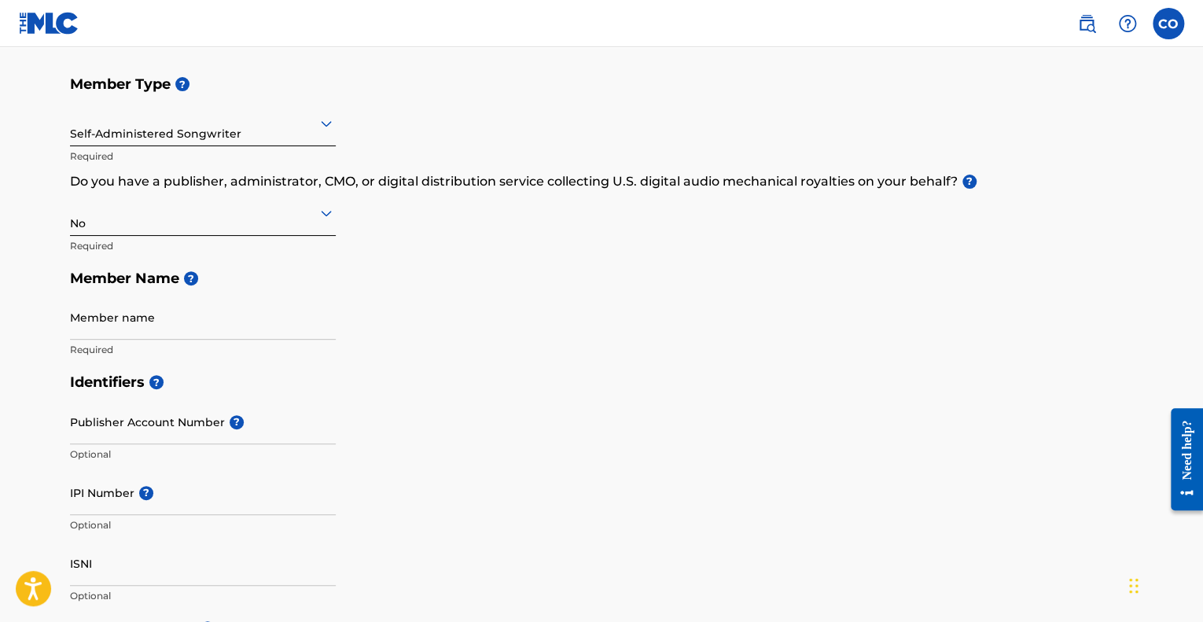
click at [107, 320] on input "Member name" at bounding box center [203, 317] width 266 height 45
type input "[PERSON_NAME]"
type input "[STREET_ADDRESS]"
drag, startPoint x: 566, startPoint y: 377, endPoint x: 539, endPoint y: 366, distance: 28.6
click at [558, 371] on h5 "Identifiers ?" at bounding box center [601, 383] width 1063 height 34
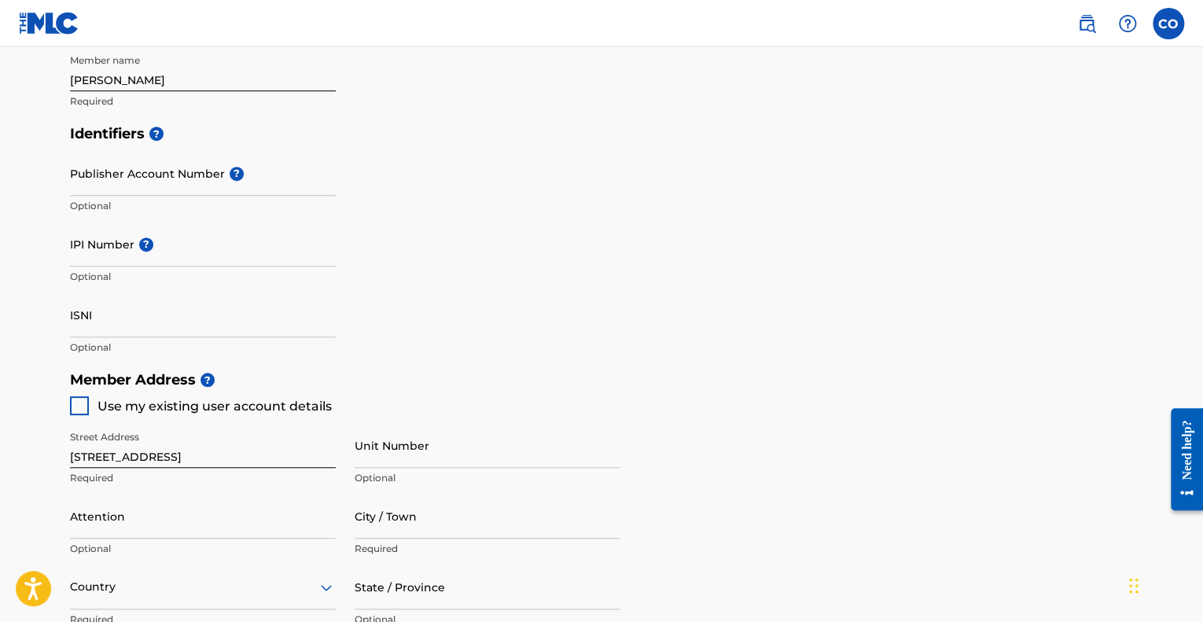
scroll to position [550, 0]
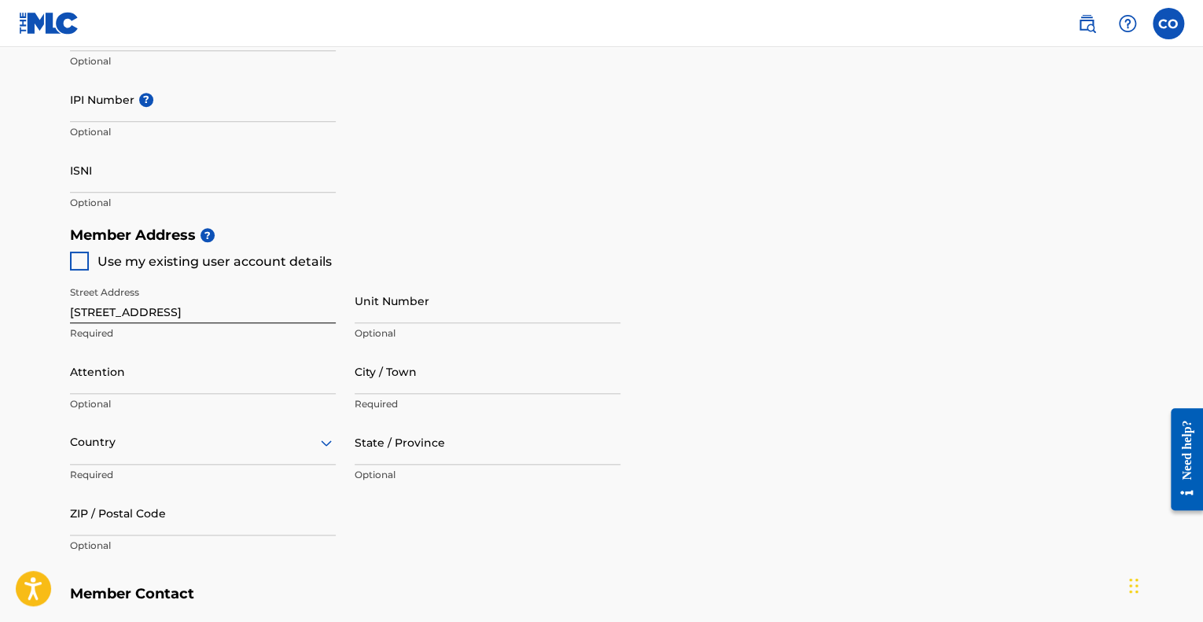
click at [105, 260] on span "Use my existing user account details" at bounding box center [214, 261] width 234 height 15
type input "[GEOGRAPHIC_DATA]"
type input "08867"
type input "908"
type input "7974076"
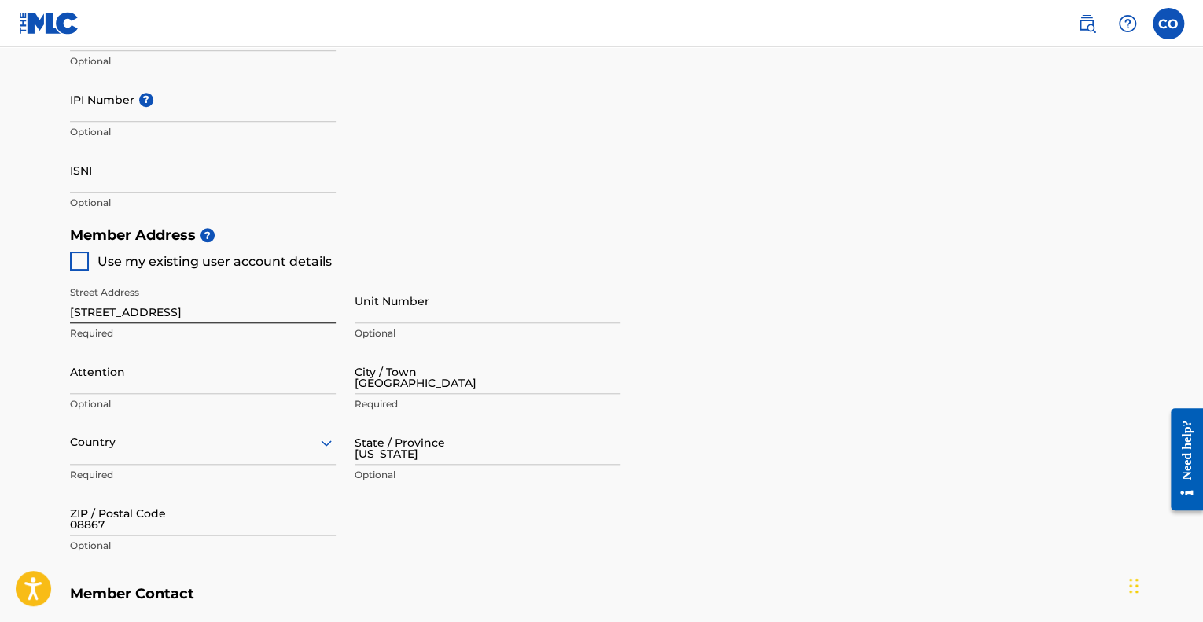
type input "[EMAIL_ADDRESS][DOMAIN_NAME]"
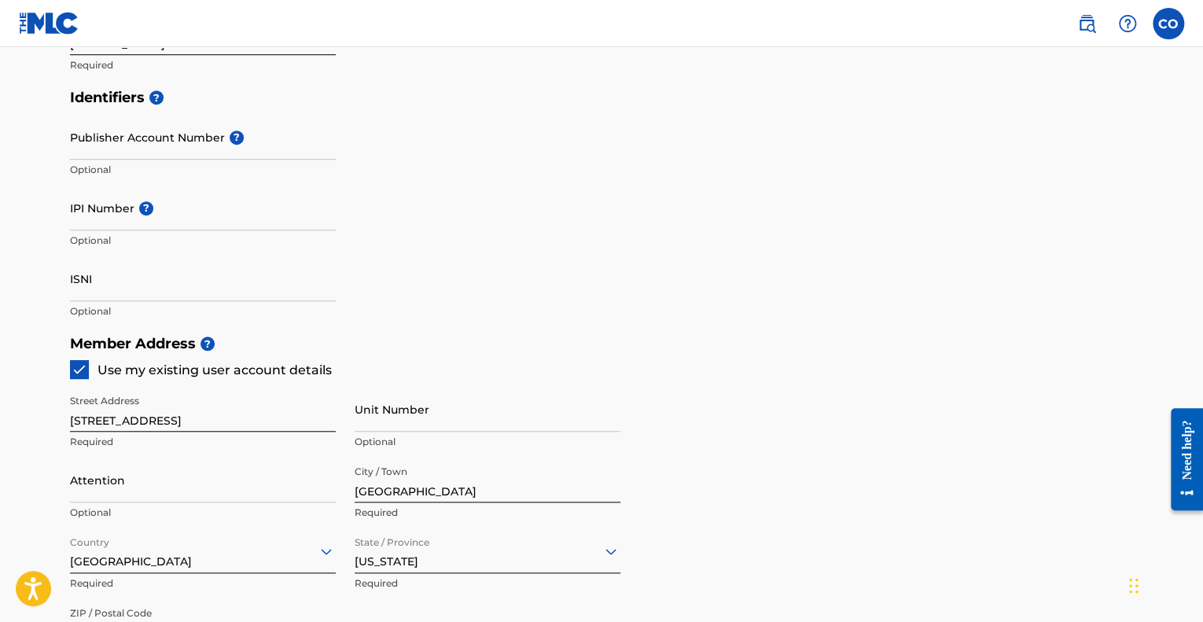
scroll to position [315, 0]
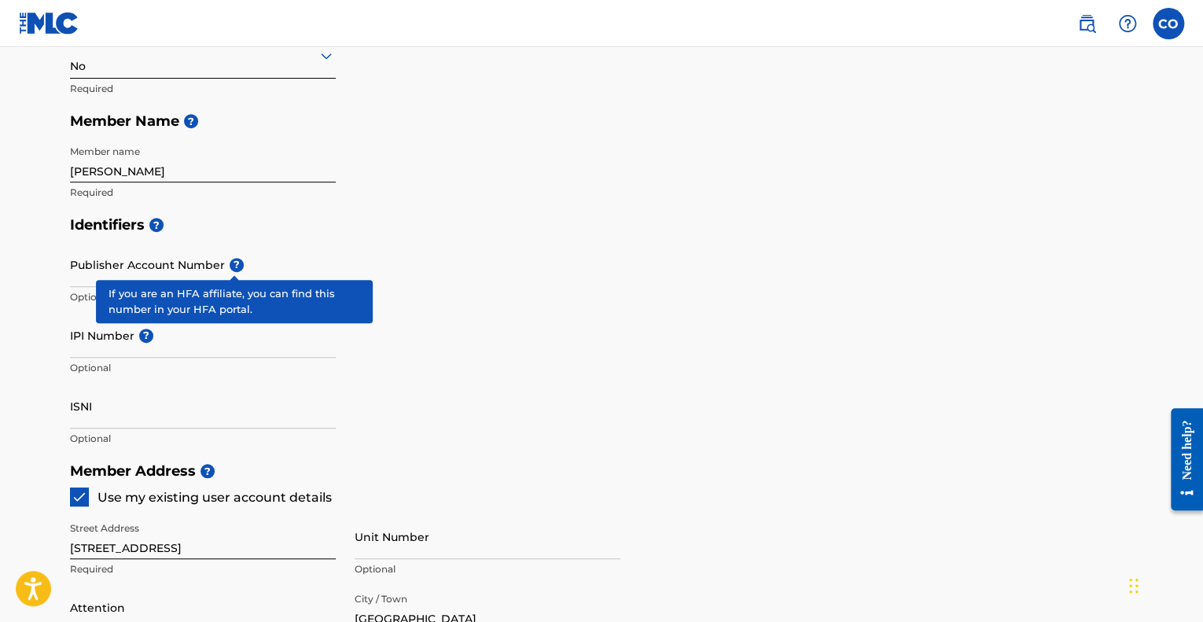
click at [236, 264] on span "?" at bounding box center [237, 265] width 14 height 14
click at [236, 264] on input "Publisher Account Number ?" at bounding box center [203, 264] width 266 height 45
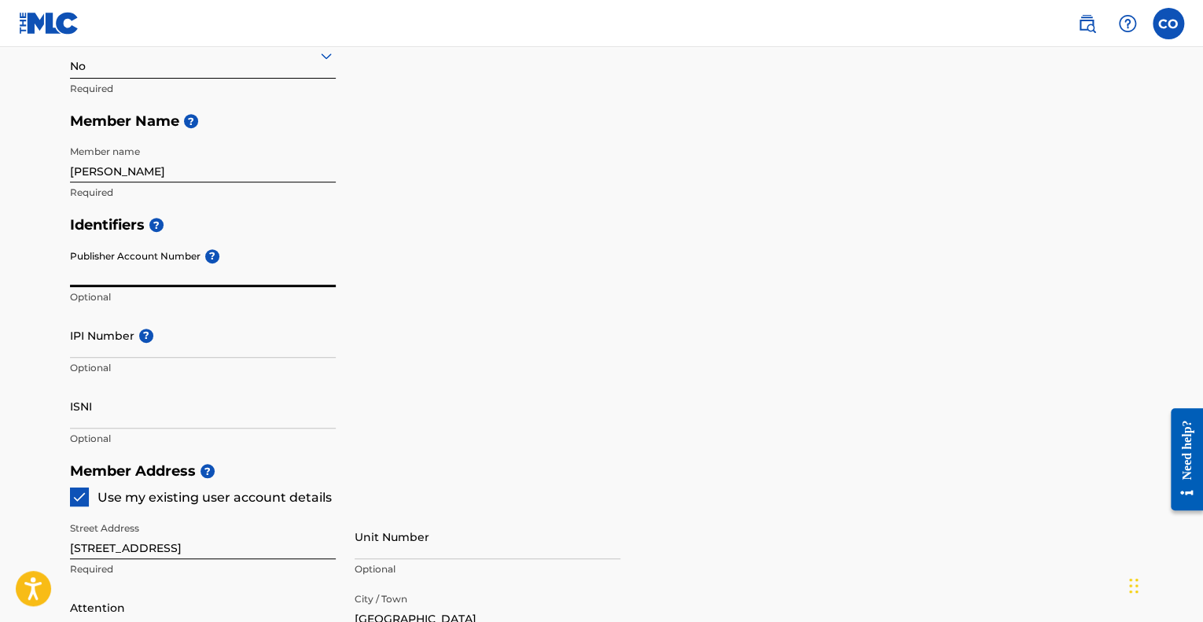
click at [236, 264] on input "Publisher Account Number ?" at bounding box center [203, 264] width 266 height 45
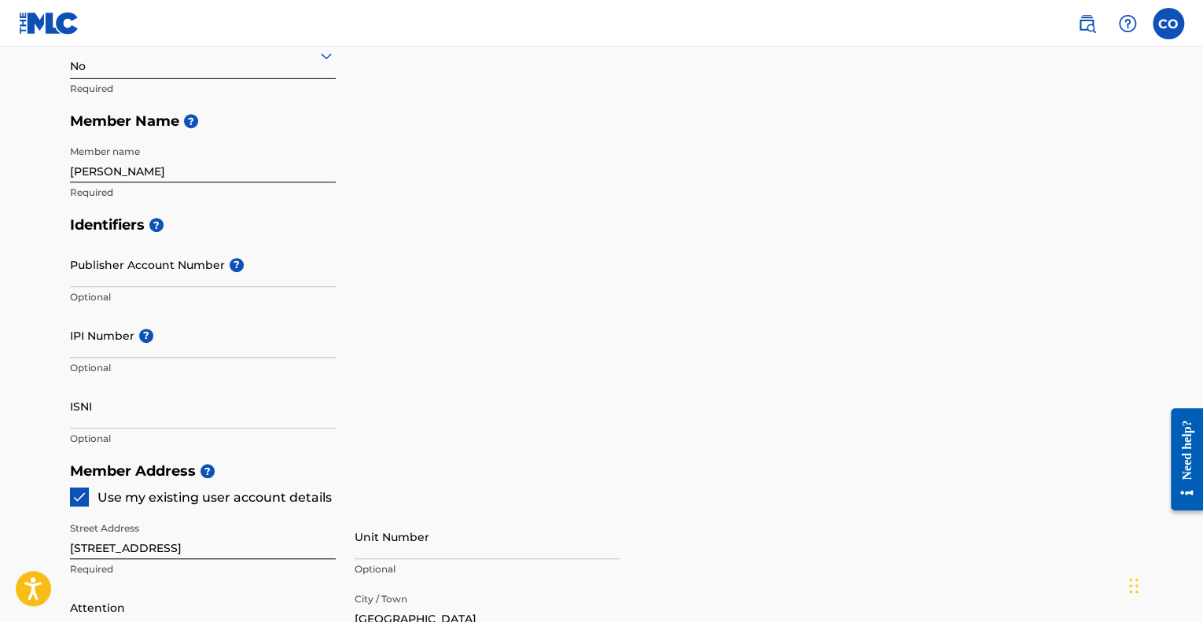
click at [211, 256] on div "Publisher Account Number ? Optional" at bounding box center [203, 277] width 266 height 71
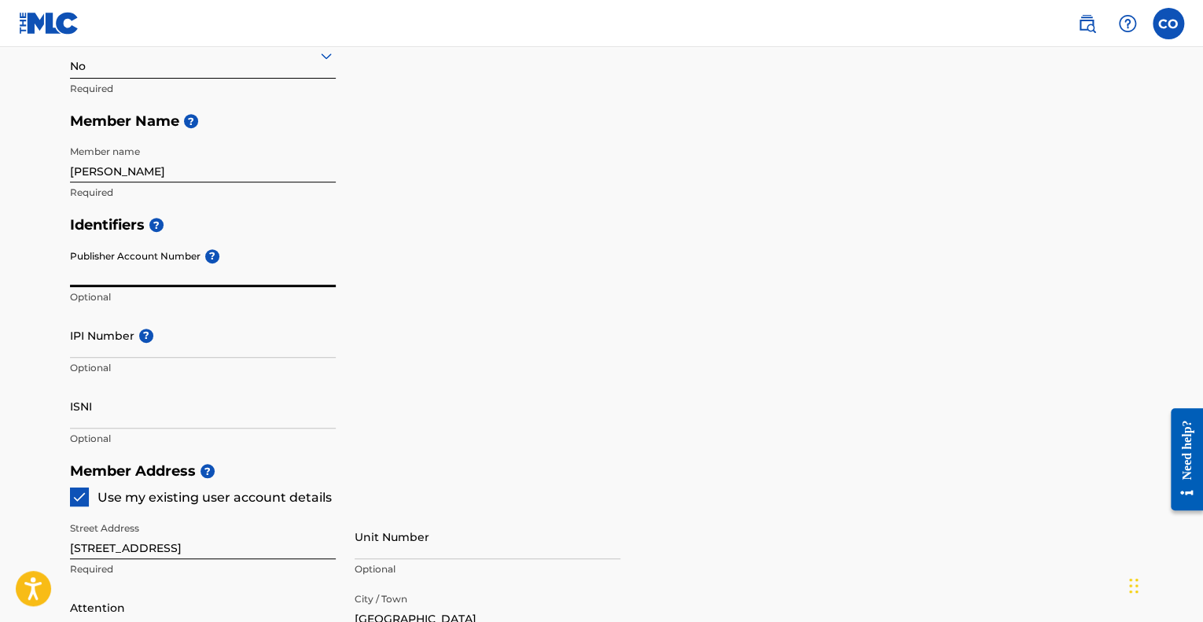
click at [210, 256] on div "Publisher Account Number ? Optional" at bounding box center [203, 277] width 266 height 71
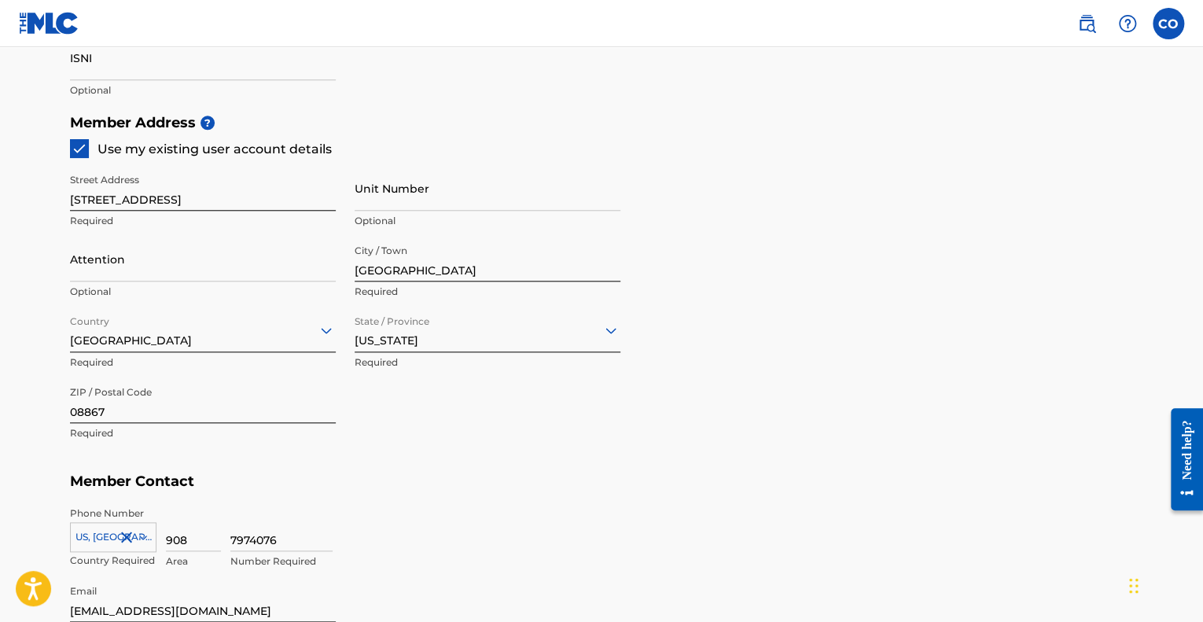
scroll to position [865, 0]
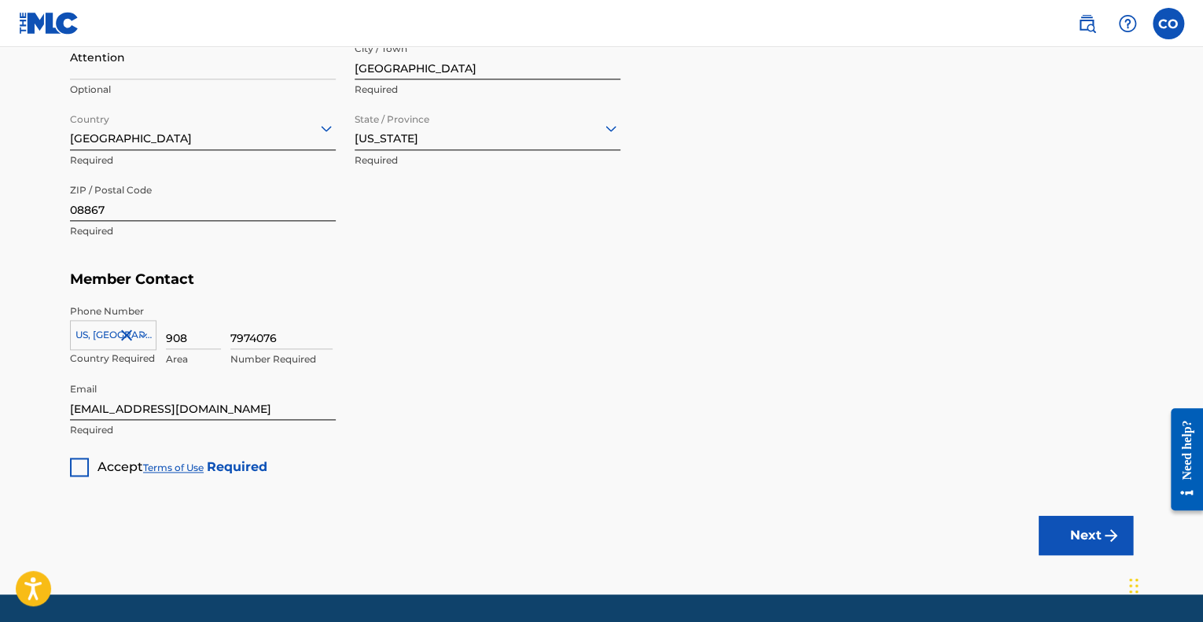
click at [83, 465] on div at bounding box center [79, 467] width 19 height 19
drag, startPoint x: 1086, startPoint y: 531, endPoint x: 1077, endPoint y: 528, distance: 9.0
click at [1085, 531] on button "Next" at bounding box center [1086, 535] width 94 height 39
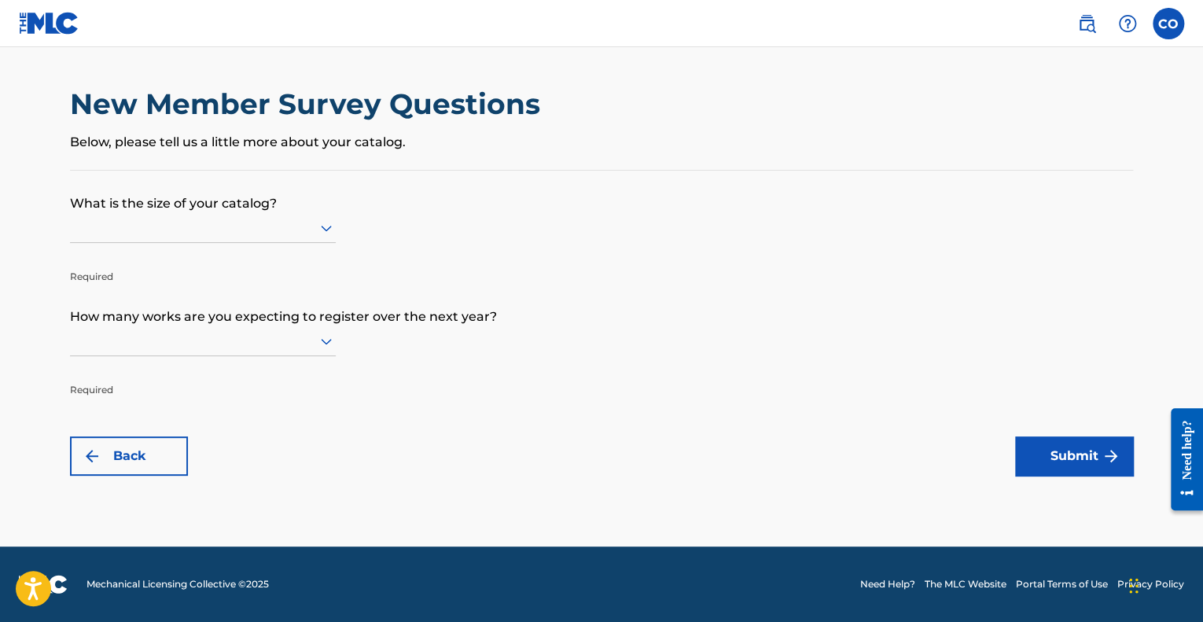
click at [215, 210] on p "What is the size of your catalog?" at bounding box center [601, 192] width 1063 height 42
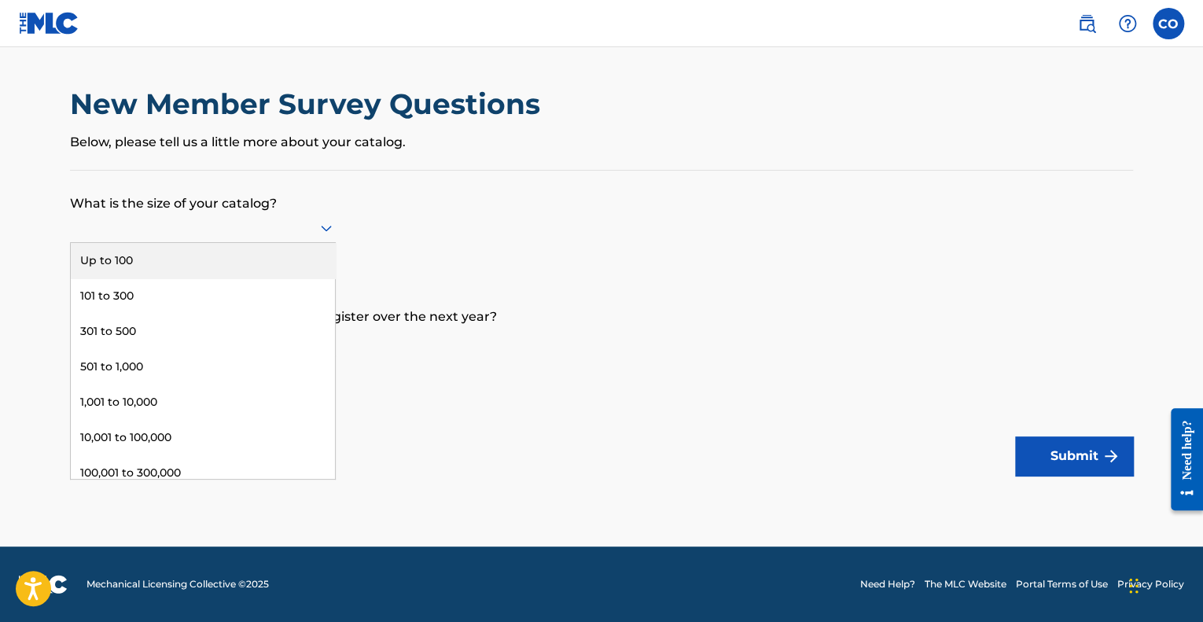
click at [310, 224] on div at bounding box center [203, 228] width 266 height 20
click at [227, 267] on div "Up to 100" at bounding box center [203, 260] width 264 height 35
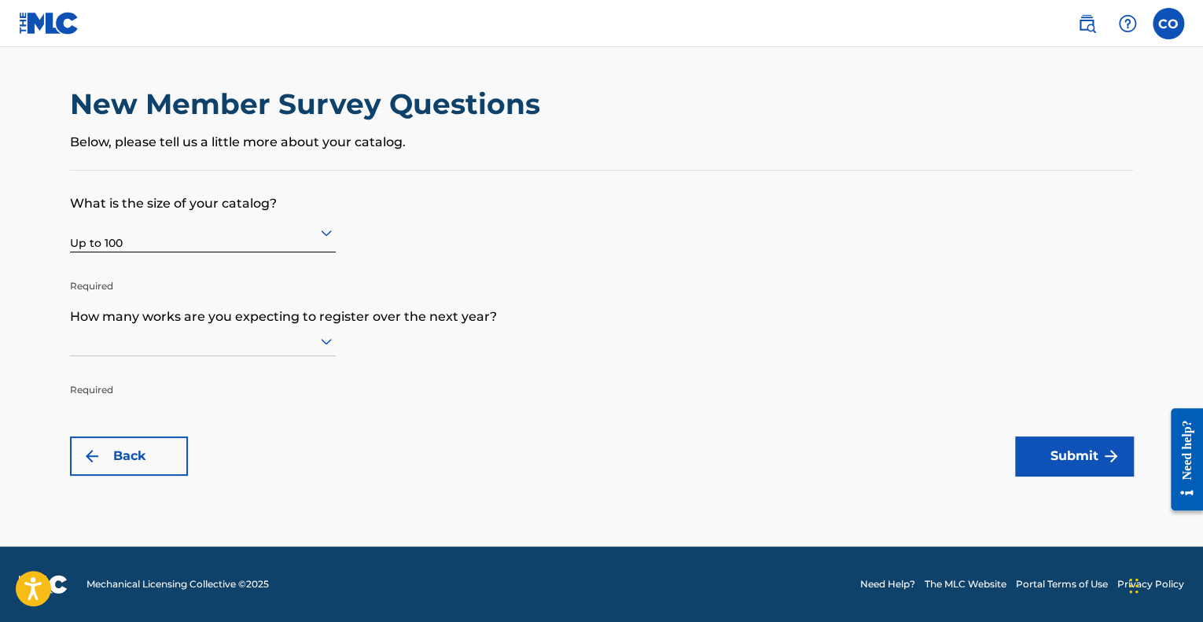
click at [268, 345] on div at bounding box center [203, 341] width 266 height 20
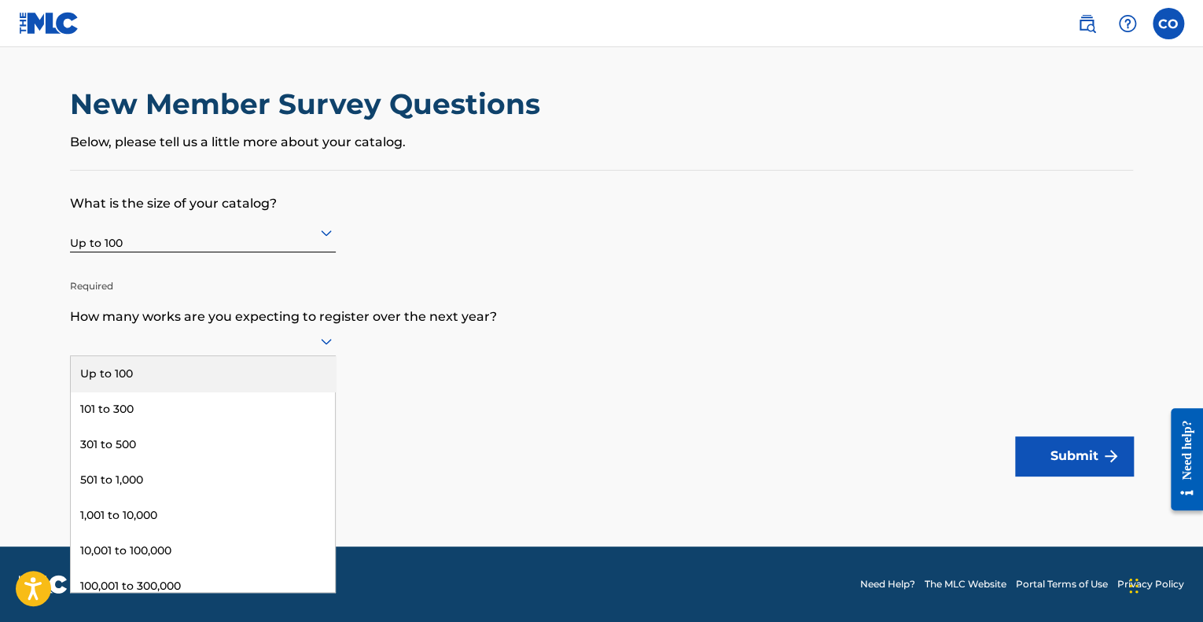
click at [164, 377] on div "Up to 100" at bounding box center [203, 373] width 264 height 35
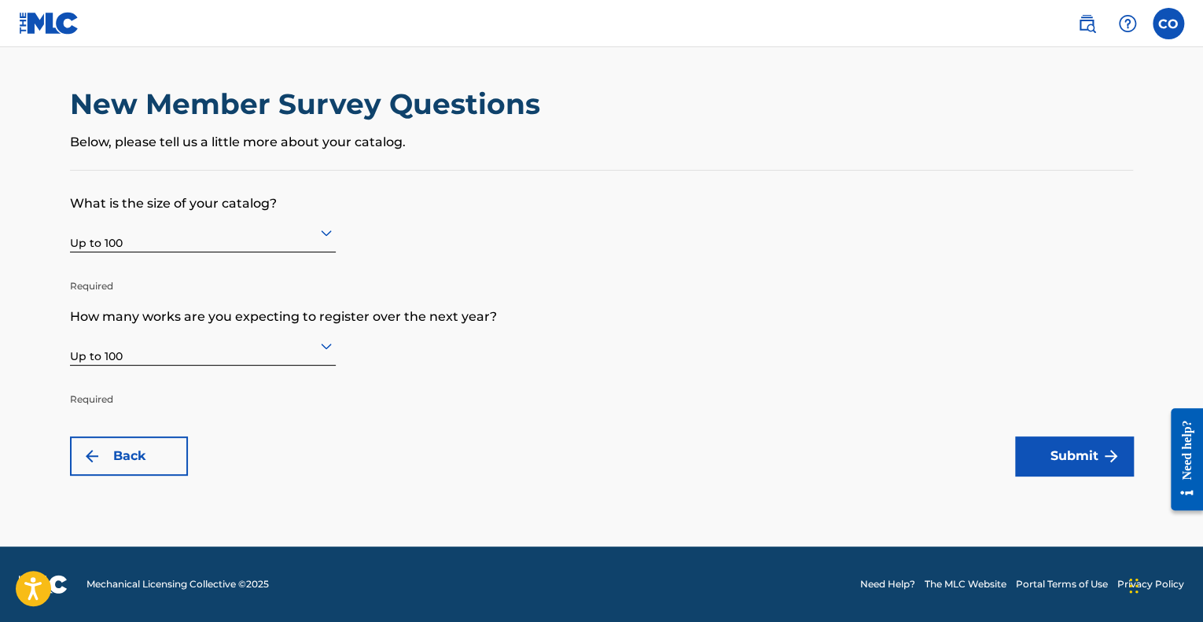
click at [1043, 449] on button "Submit" at bounding box center [1074, 455] width 118 height 39
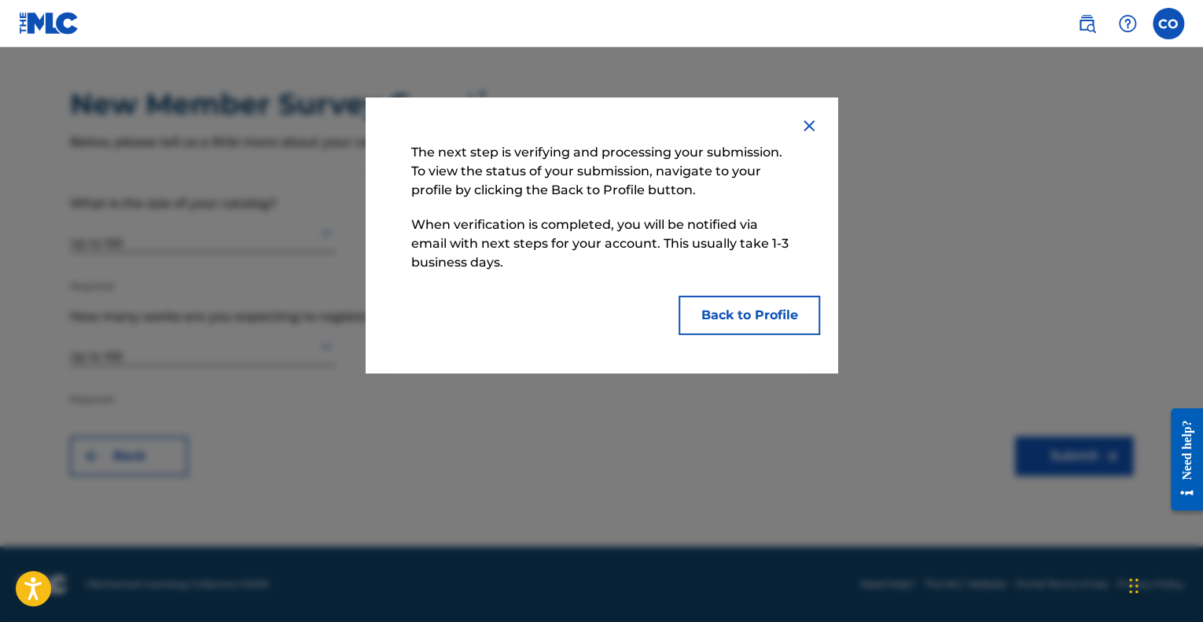
click at [711, 321] on button "Back to Profile" at bounding box center [750, 315] width 142 height 39
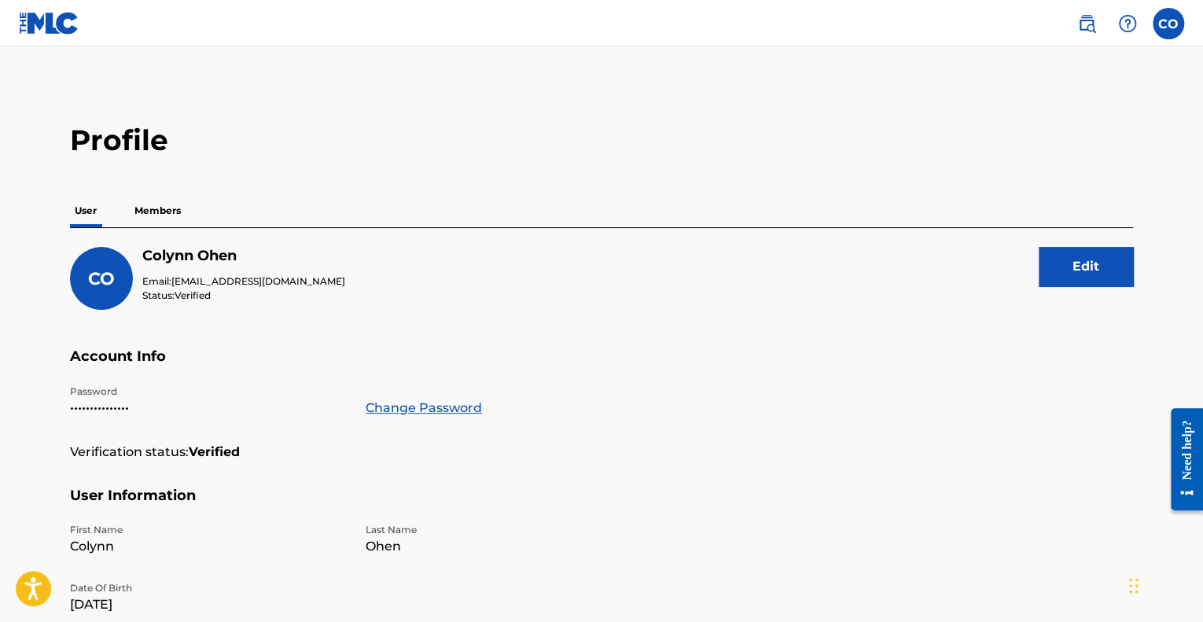
click at [154, 209] on p "Members" at bounding box center [158, 210] width 56 height 33
